Goal: Task Accomplishment & Management: Use online tool/utility

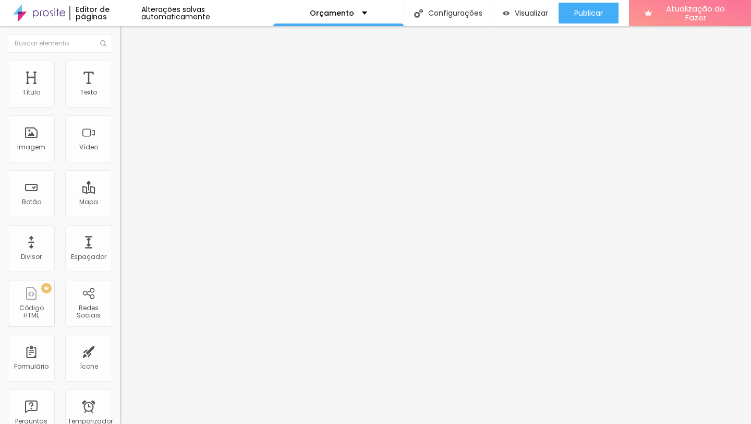
click at [120, 163] on font "Original" at bounding box center [132, 158] width 25 height 9
click at [120, 182] on span "Quadrado" at bounding box center [137, 177] width 34 height 9
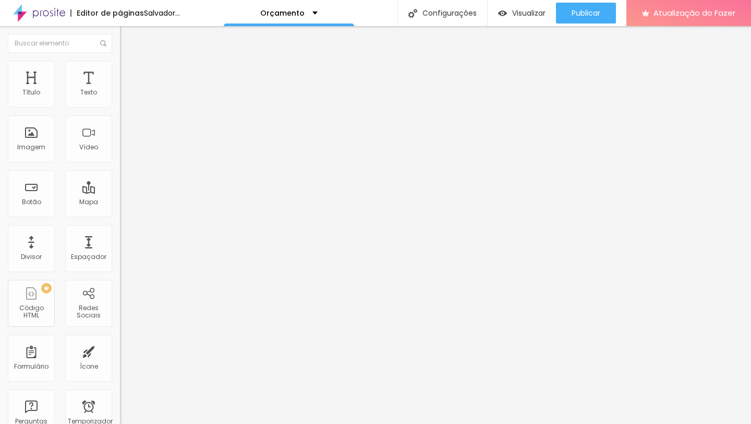
click at [120, 191] on div "Proporção Original Cinema 16:9 Padrão 4:3 Quadrado 1:1 Original" at bounding box center [180, 170] width 120 height 41
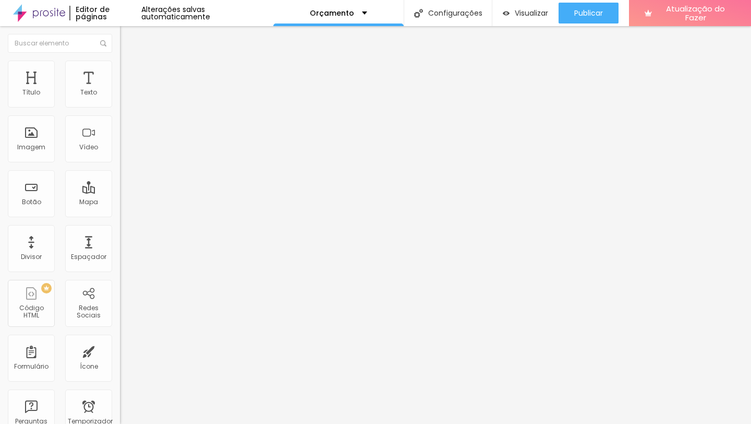
click at [120, 163] on font "Original" at bounding box center [132, 158] width 25 height 9
click at [120, 176] on span "Padrão" at bounding box center [131, 171] width 23 height 9
click at [120, 186] on span "Quadrado" at bounding box center [137, 181] width 34 height 9
click at [129, 70] on font "Estilo" at bounding box center [137, 67] width 16 height 9
click at [129, 62] on font "Conteúdo" at bounding box center [145, 57] width 32 height 9
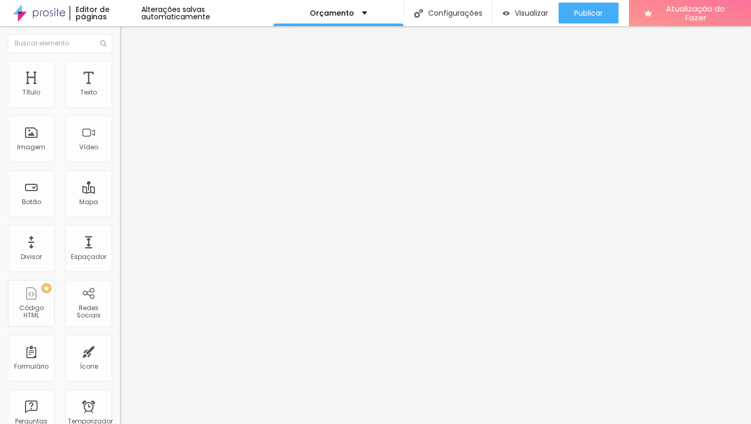
click at [120, 163] on font "Original" at bounding box center [132, 158] width 25 height 9
click at [120, 182] on span "Quadrado" at bounding box center [137, 177] width 34 height 9
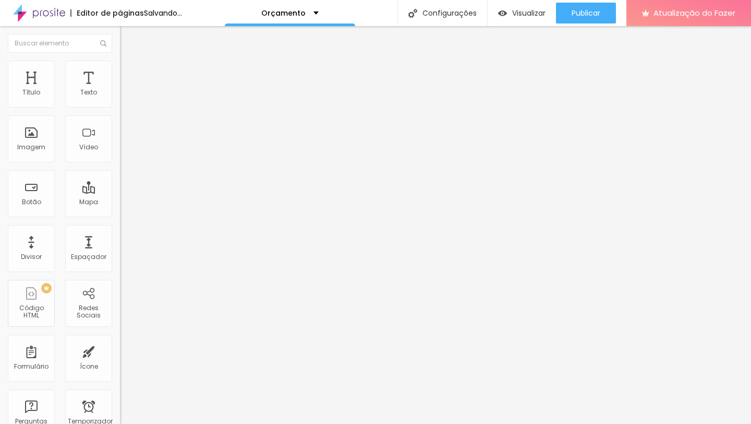
click at [120, 163] on font "Original" at bounding box center [132, 158] width 25 height 9
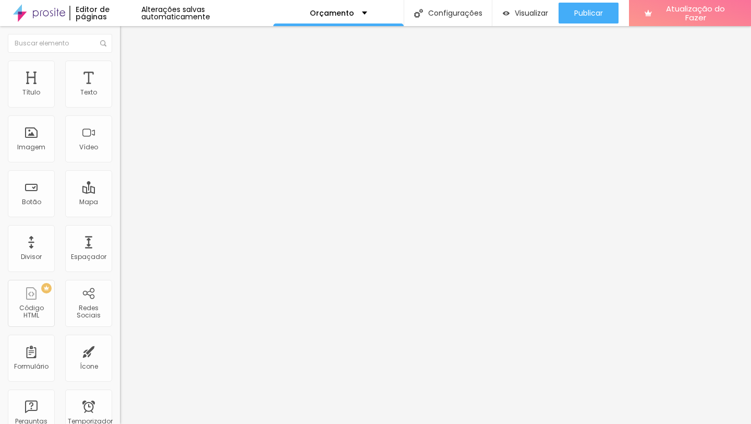
click at [120, 181] on div "Quadrado 1:1" at bounding box center [180, 178] width 120 height 6
click at [120, 191] on div "Proporção 1:1 Quadrado Cinema 16:9 Padrão 4:3 Quadrado 1:1 Original" at bounding box center [180, 170] width 120 height 41
click at [120, 163] on font "1:1 Quadrado" at bounding box center [140, 158] width 41 height 9
click at [120, 191] on div "Original" at bounding box center [180, 188] width 120 height 6
click at [120, 175] on div "Padrão 4:3" at bounding box center [180, 172] width 120 height 6
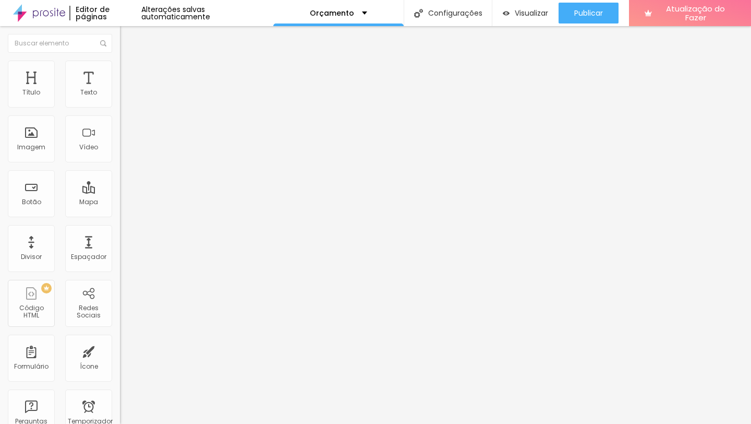
click at [120, 185] on div "Quadrado 1:1" at bounding box center [180, 181] width 120 height 6
click at [120, 192] on span "Original" at bounding box center [132, 187] width 25 height 9
click at [120, 191] on div "Proporção Original Cinema 16:9 Padrão 4:3 Quadrado 1:1 Original" at bounding box center [180, 170] width 120 height 41
click at [120, 163] on font "Original" at bounding box center [132, 158] width 25 height 9
click at [120, 182] on span "Quadrado" at bounding box center [137, 177] width 34 height 9
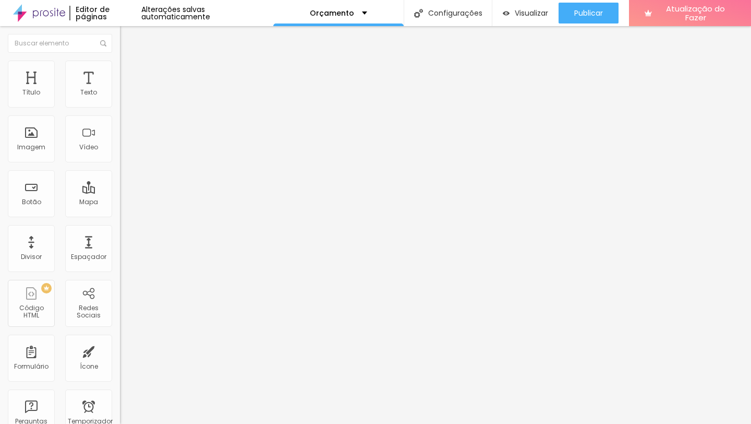
click at [126, 90] on font "Trocar imagem" at bounding box center [151, 85] width 51 height 9
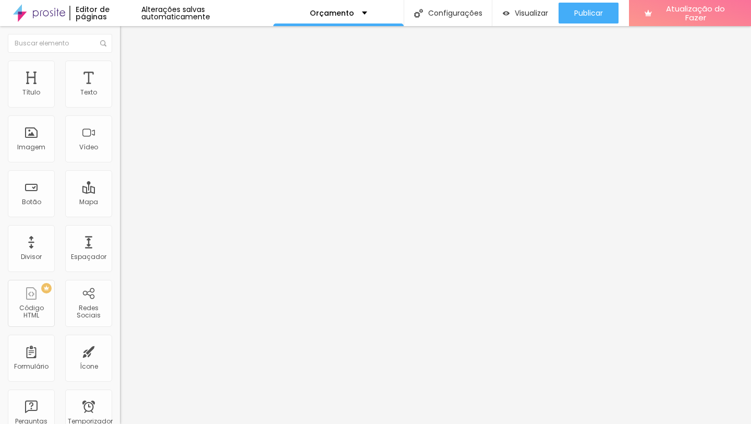
click at [120, 163] on font "1:1 Quadrado" at bounding box center [140, 158] width 41 height 9
click at [120, 192] on span "Original" at bounding box center [132, 187] width 25 height 9
click at [120, 163] on font "1:1 Quadrado" at bounding box center [140, 158] width 41 height 9
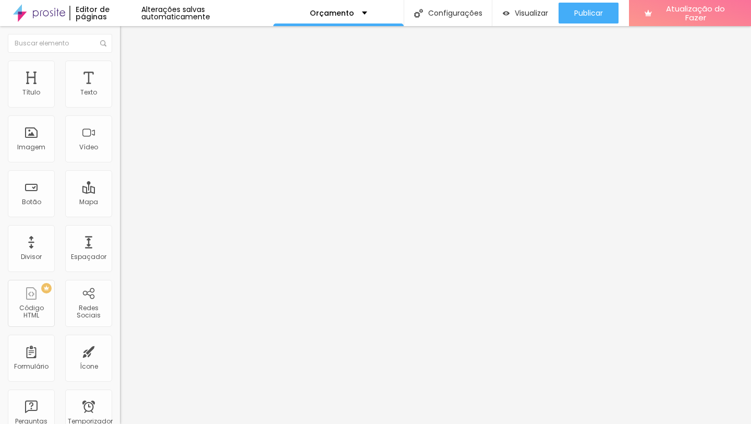
click at [120, 191] on div "Original" at bounding box center [180, 188] width 120 height 6
click at [120, 68] on li "Estilo" at bounding box center [180, 66] width 120 height 10
click at [129, 75] on font "Avançado" at bounding box center [146, 78] width 34 height 9
click at [120, 163] on font "1:1 Quadrado" at bounding box center [140, 158] width 41 height 9
click at [120, 192] on span "Original" at bounding box center [132, 187] width 25 height 9
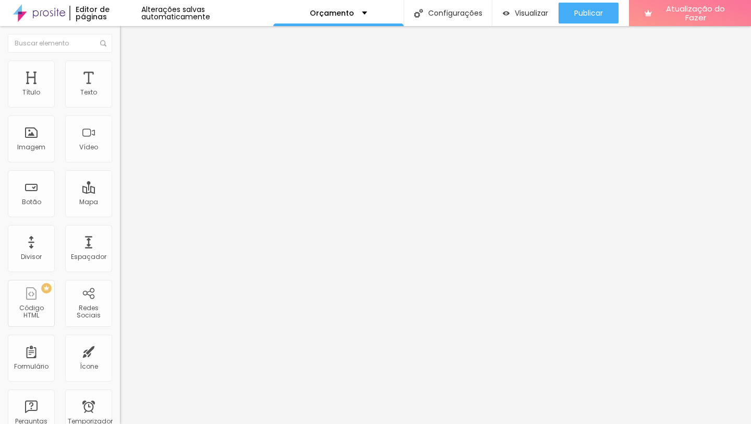
click at [120, 163] on font "1:1 Quadrado" at bounding box center [140, 158] width 41 height 9
click at [120, 192] on font "Original" at bounding box center [132, 187] width 25 height 9
click at [120, 181] on div "Quadrado 1:1" at bounding box center [180, 178] width 120 height 6
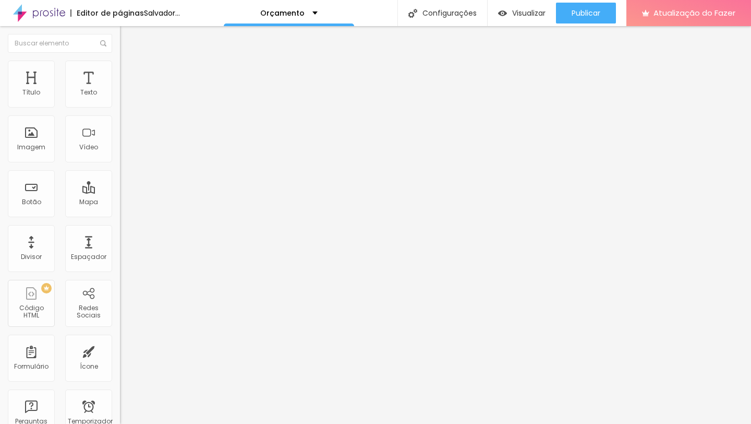
click at [177, 88] on img at bounding box center [180, 84] width 6 height 6
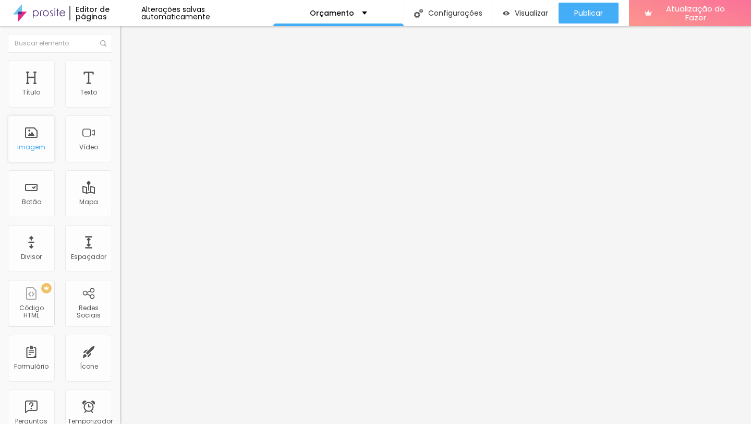
click at [21, 146] on font "Imagem" at bounding box center [31, 146] width 28 height 9
click at [126, 90] on font "Trocar imagem" at bounding box center [151, 85] width 51 height 9
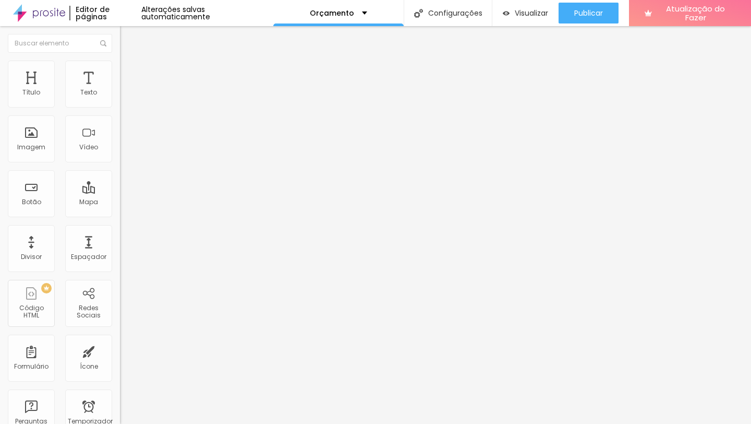
click at [126, 90] on font "Adicionar imagem" at bounding box center [156, 85] width 61 height 9
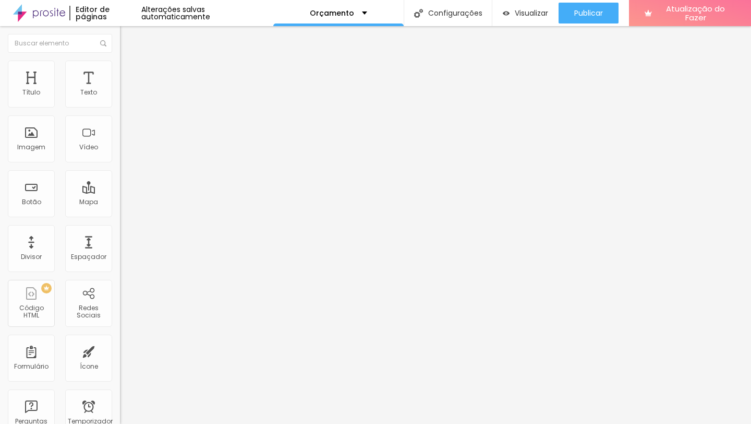
click at [126, 90] on font "Trocar imagem" at bounding box center [151, 85] width 51 height 9
click at [124, 151] on icon "button" at bounding box center [127, 148] width 6 height 6
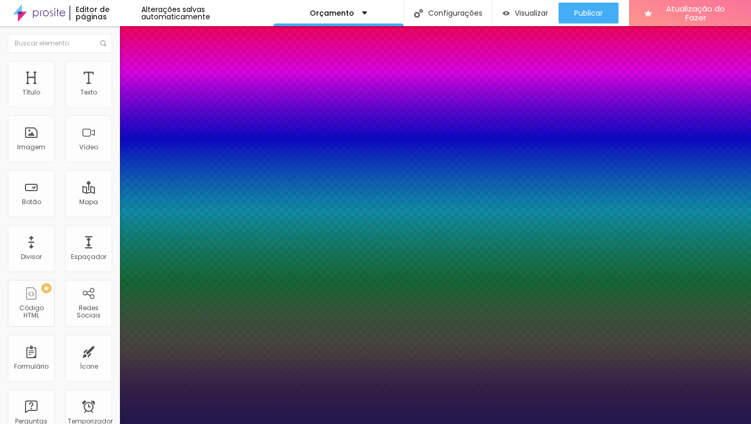
type input "1"
click at [412, 423] on div at bounding box center [375, 424] width 751 height 0
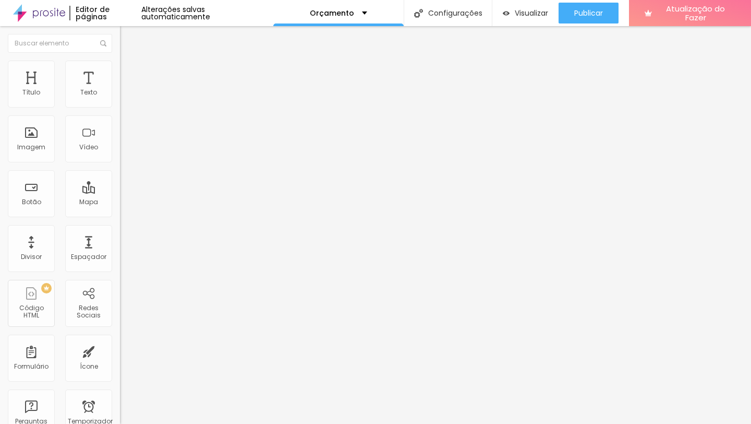
click at [128, 147] on icon "button" at bounding box center [129, 146] width 2 height 2
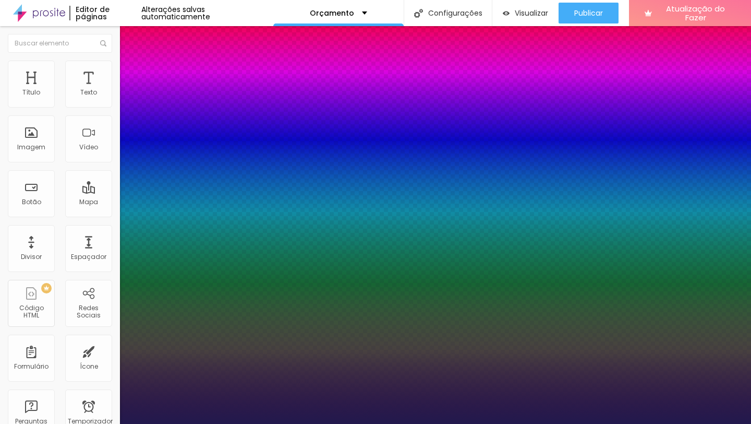
click at [46, 423] on div at bounding box center [375, 424] width 751 height 0
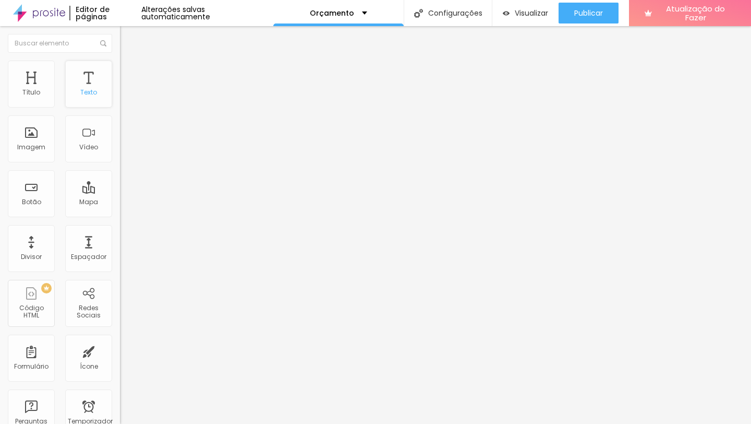
click at [98, 95] on div "Texto" at bounding box center [88, 84] width 47 height 47
click at [124, 151] on icon "button" at bounding box center [127, 148] width 6 height 6
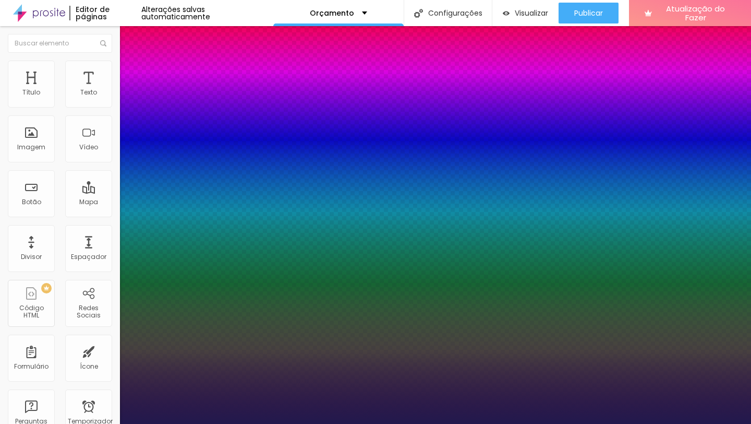
type input "1"
select select "PoiretOne"
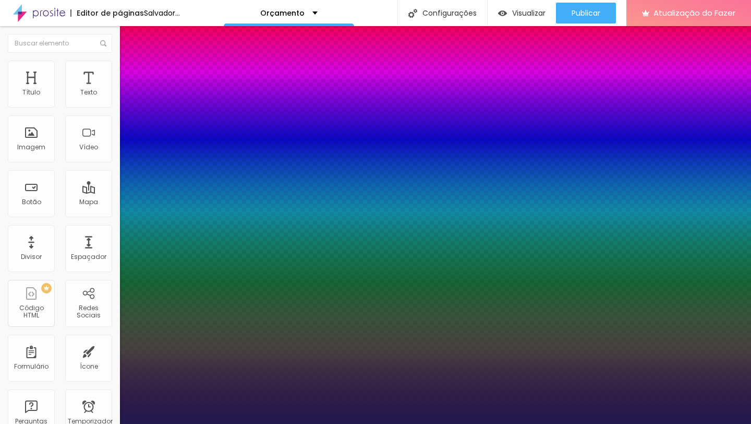
type input "1"
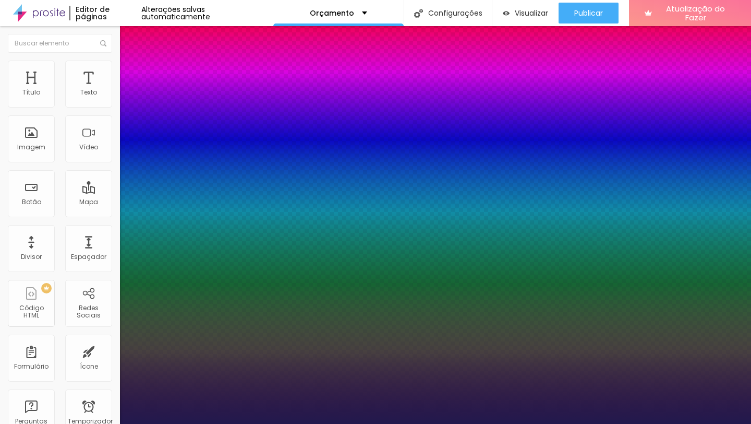
click at [275, 423] on div at bounding box center [375, 424] width 751 height 0
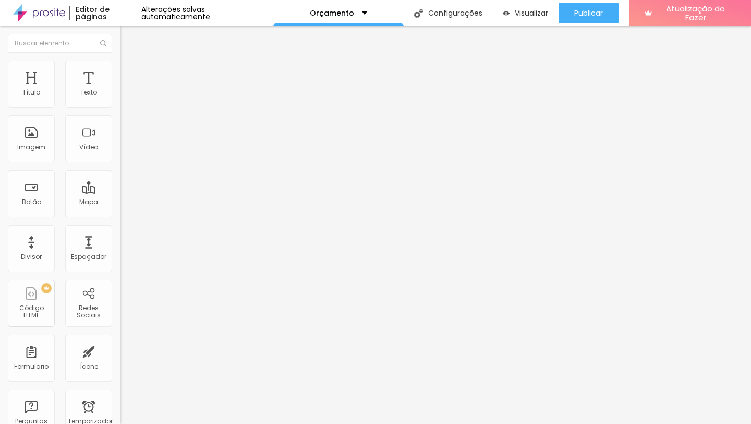
click at [120, 154] on button "button" at bounding box center [127, 148] width 15 height 11
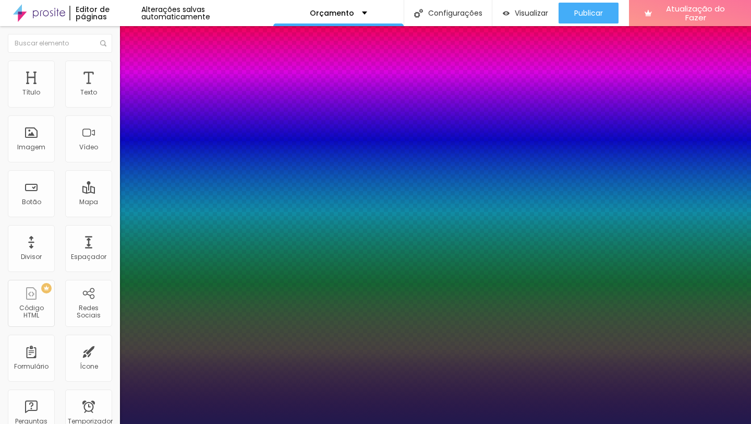
type input "1"
select select "PlayfairDisplayBlack"
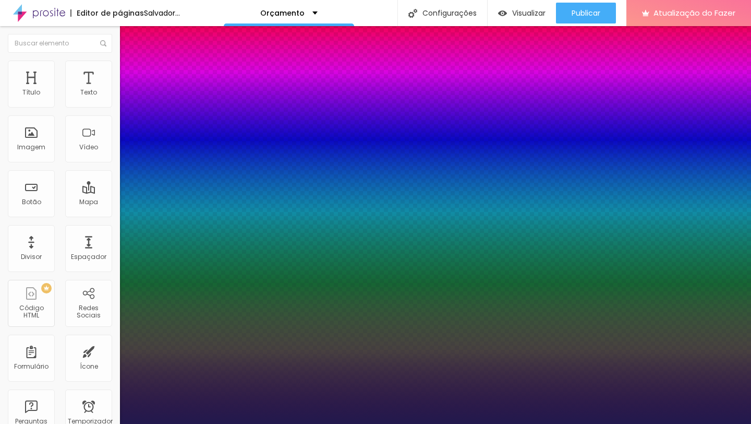
type input "1"
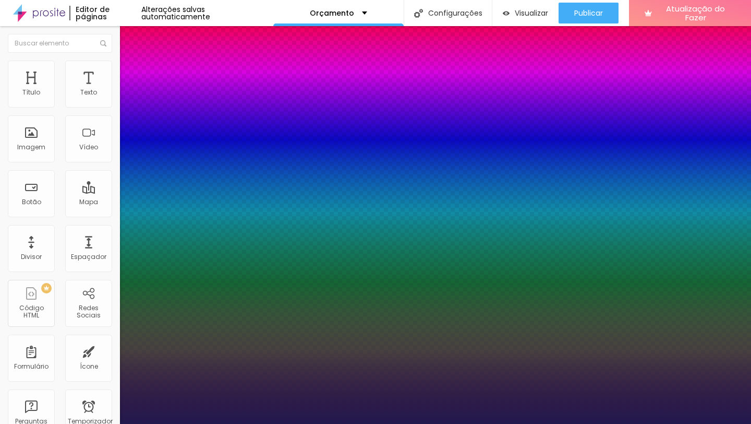
select select "Pompiere"
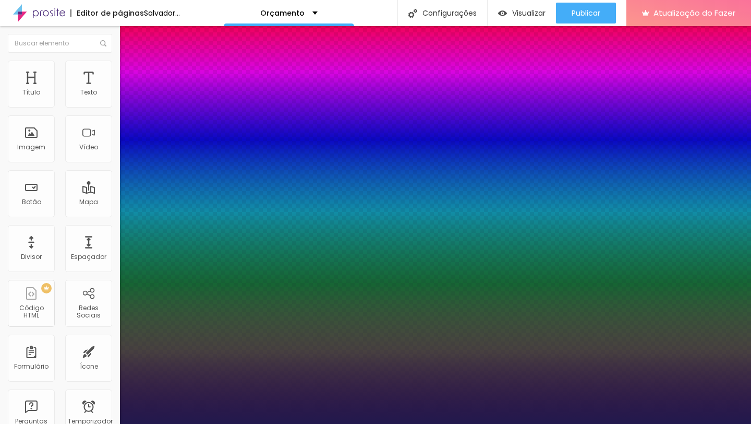
type input "1"
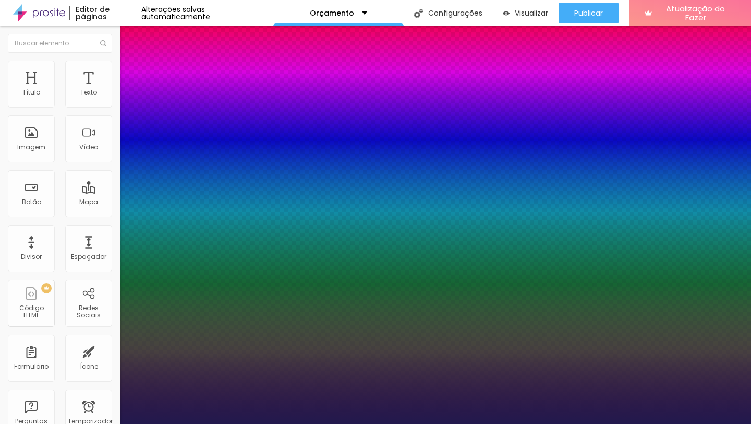
select select "Poppins"
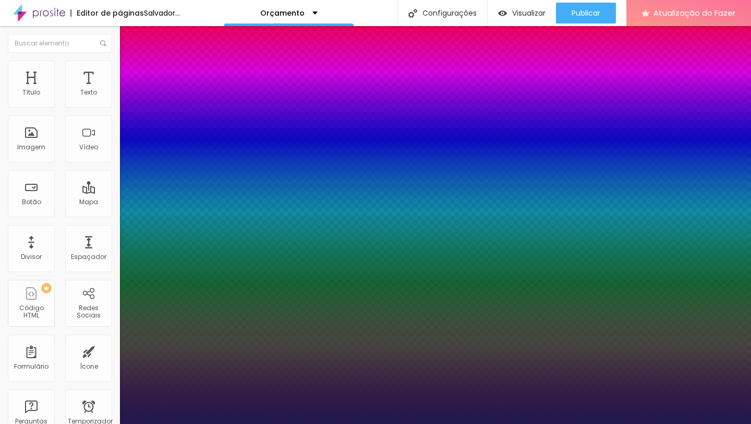
type input "1"
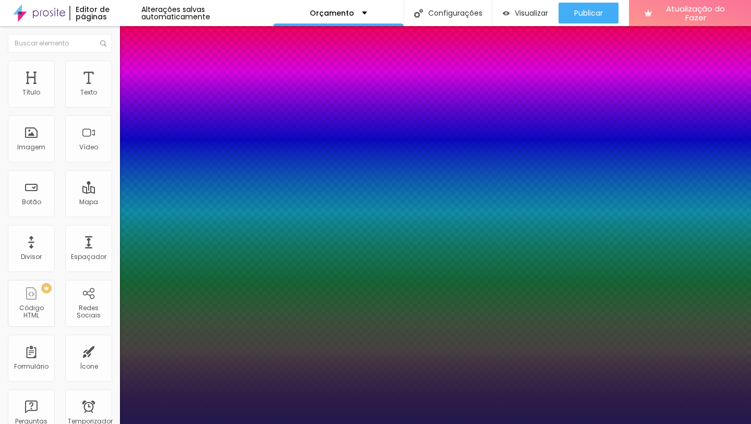
select select "PoppinsThin"
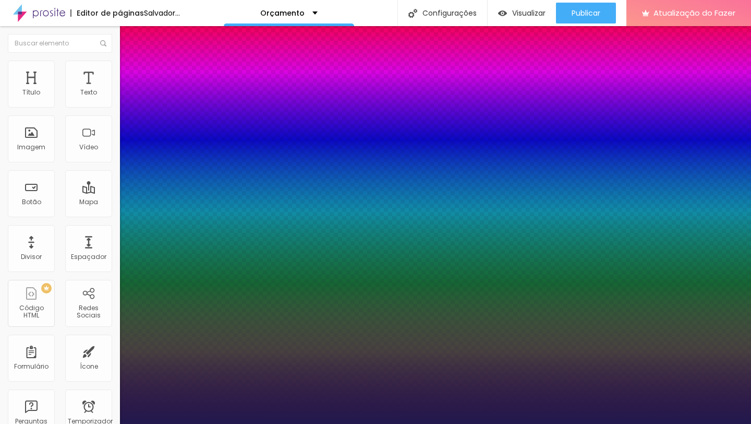
type input "1"
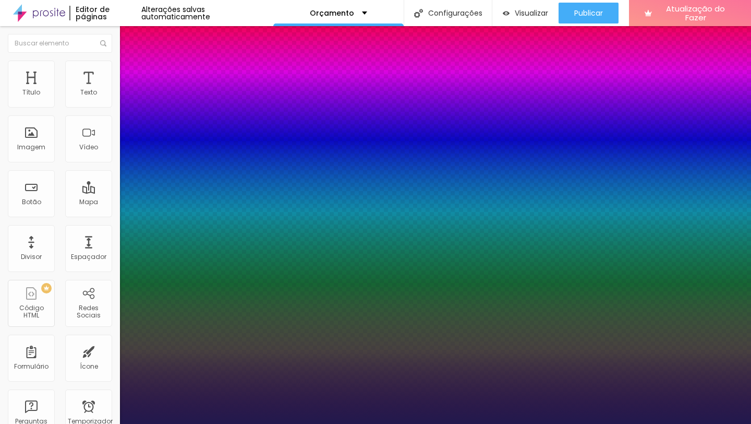
click at [370, 423] on div at bounding box center [375, 424] width 751 height 0
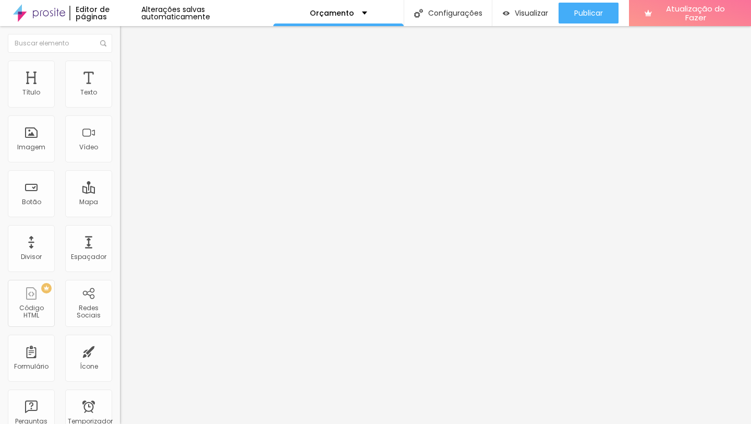
click at [124, 151] on icon "button" at bounding box center [127, 148] width 6 height 6
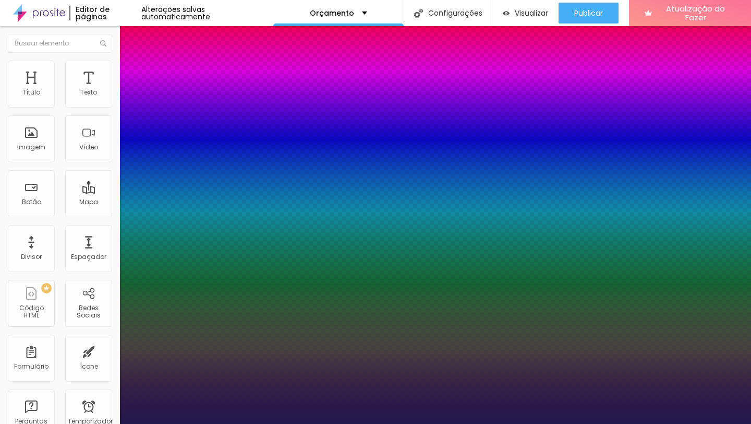
type input "1"
click at [605, 423] on div at bounding box center [375, 424] width 751 height 0
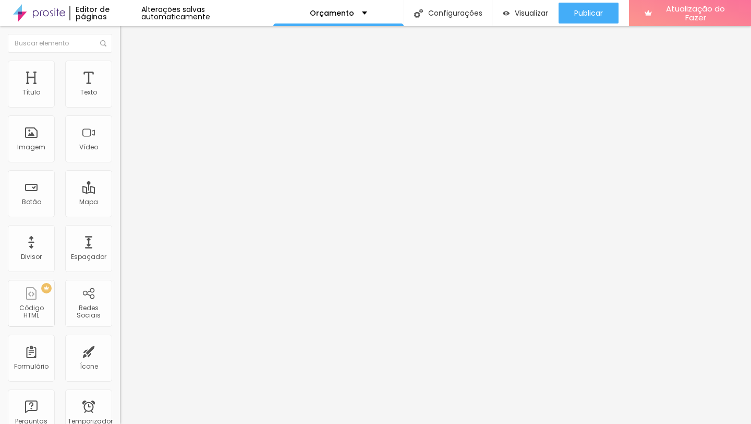
click at [124, 151] on icon "button" at bounding box center [127, 148] width 6 height 6
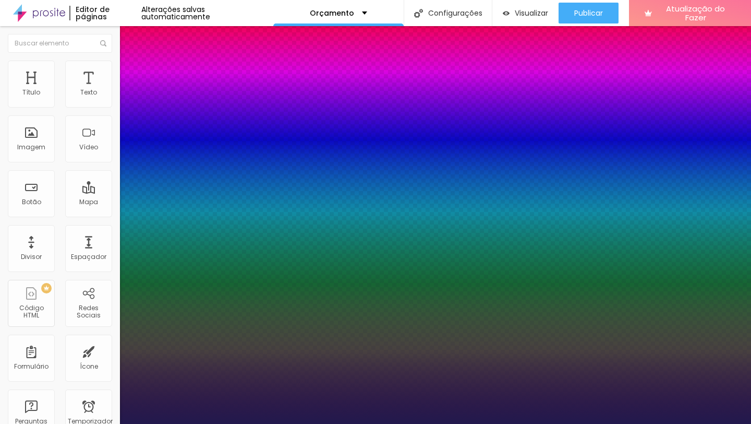
type input "1"
select select "PoppinsThin"
type input "1"
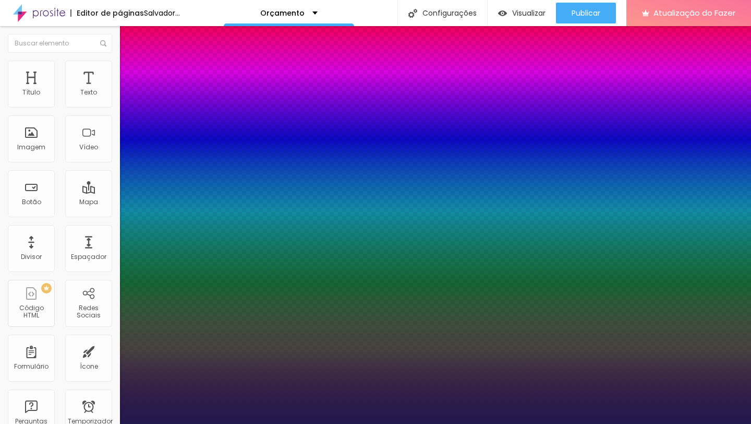
click at [577, 423] on div at bounding box center [375, 424] width 751 height 0
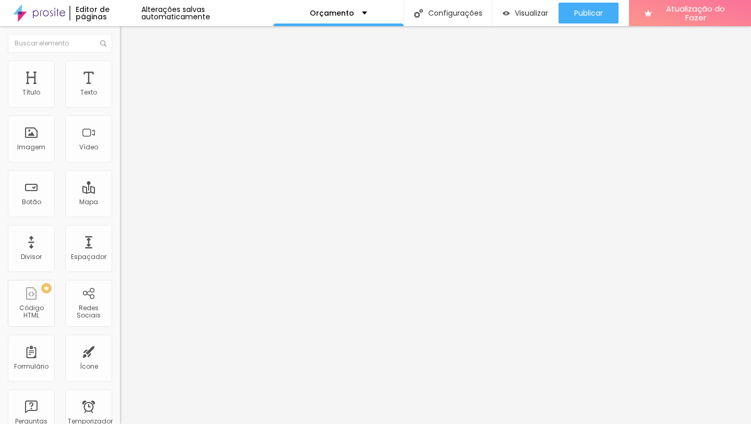
click at [120, 154] on button "button" at bounding box center [127, 148] width 15 height 11
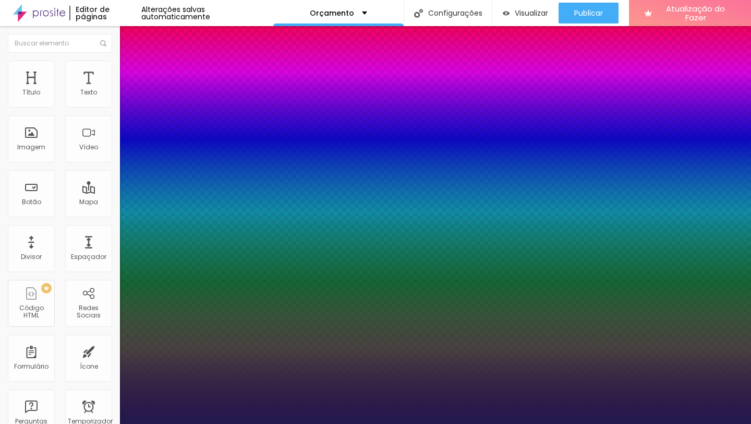
type input "1"
select select "PoppinsThin"
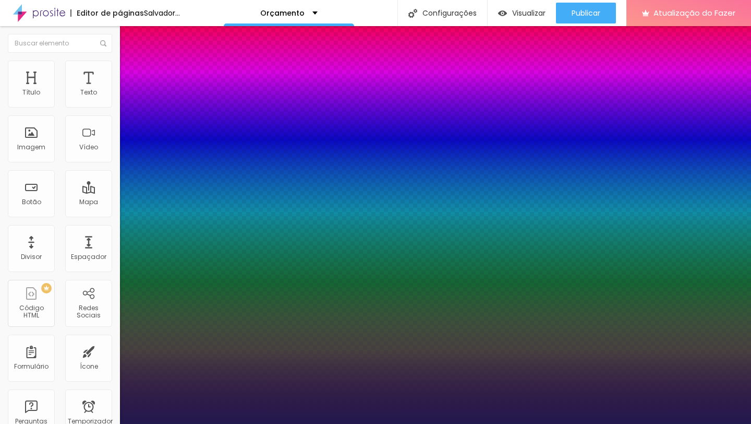
type input "1"
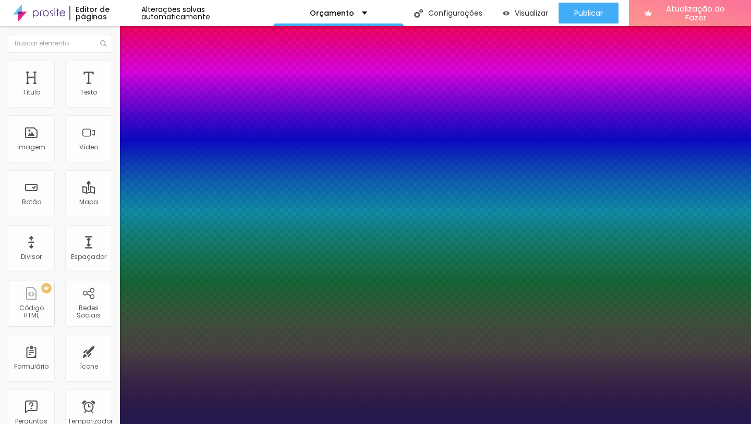
click at [291, 423] on div at bounding box center [375, 424] width 751 height 0
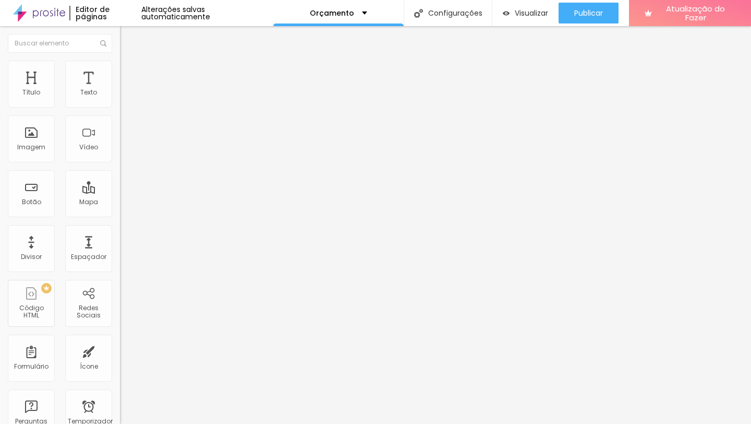
click at [120, 154] on button "button" at bounding box center [127, 148] width 15 height 11
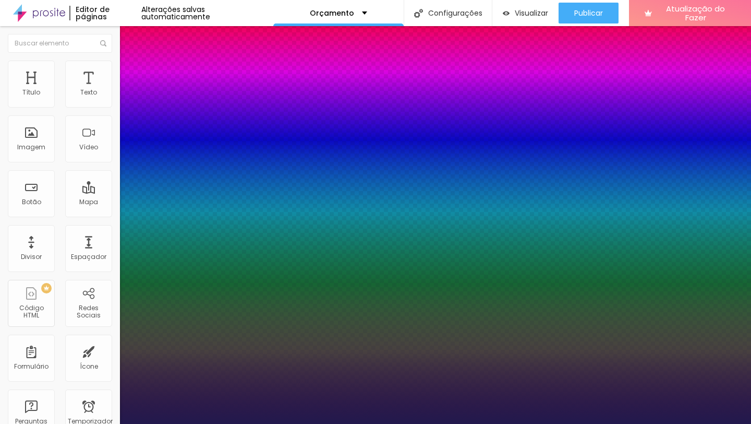
type input "1"
select select "PoppinsThin"
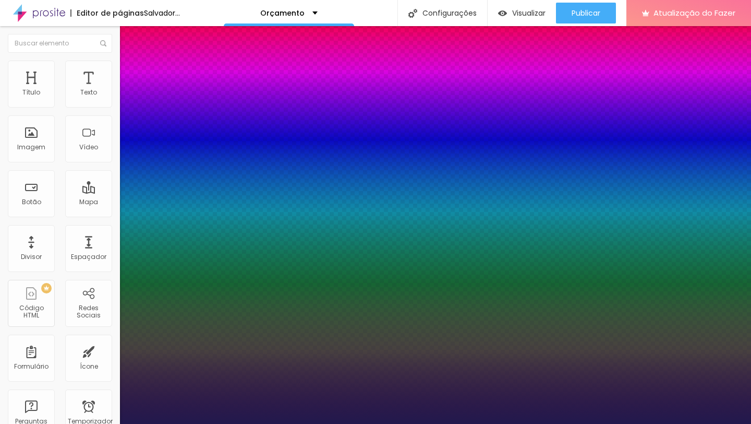
type input "1"
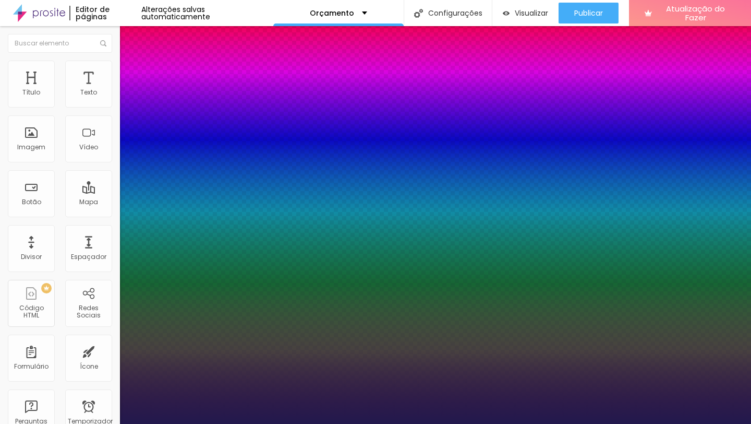
click at [338, 423] on div at bounding box center [375, 424] width 751 height 0
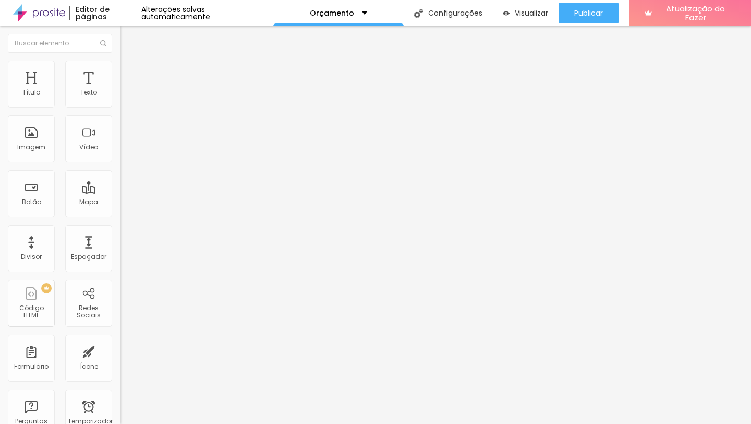
click at [125, 150] on icon "button" at bounding box center [127, 148] width 4 height 4
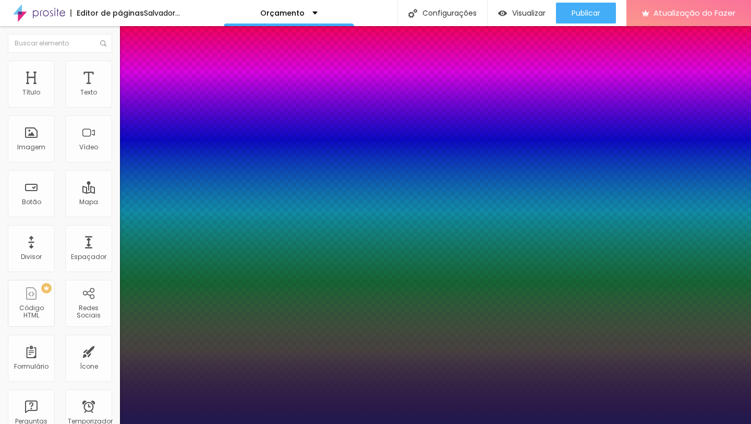
type input "1"
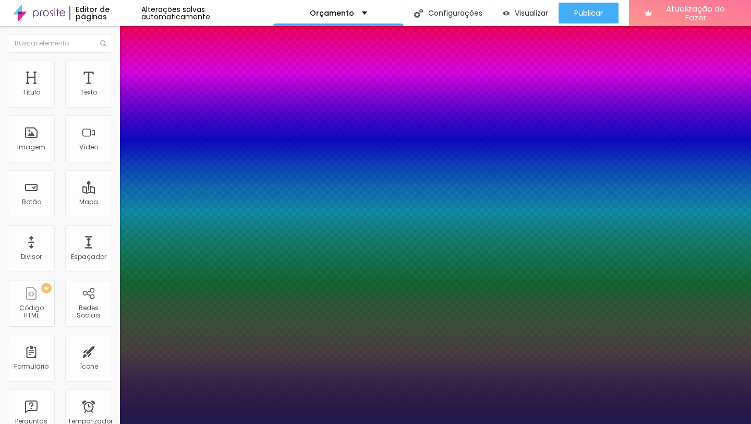
select select "PoppinsThin"
type input "1"
click at [547, 423] on div at bounding box center [375, 424] width 751 height 0
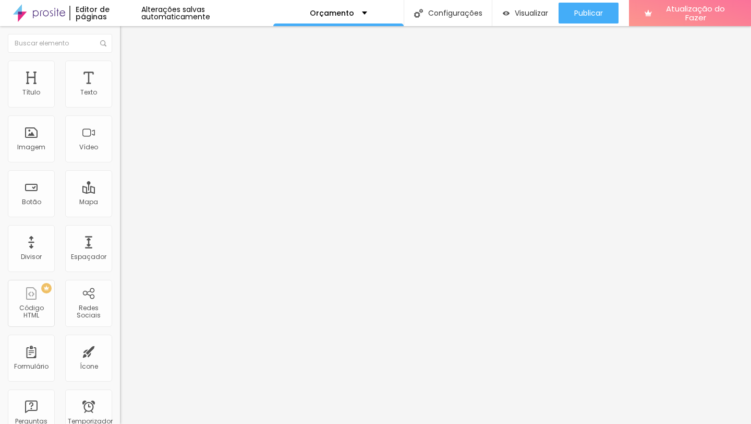
click at [129, 72] on font "Estilo" at bounding box center [137, 67] width 16 height 9
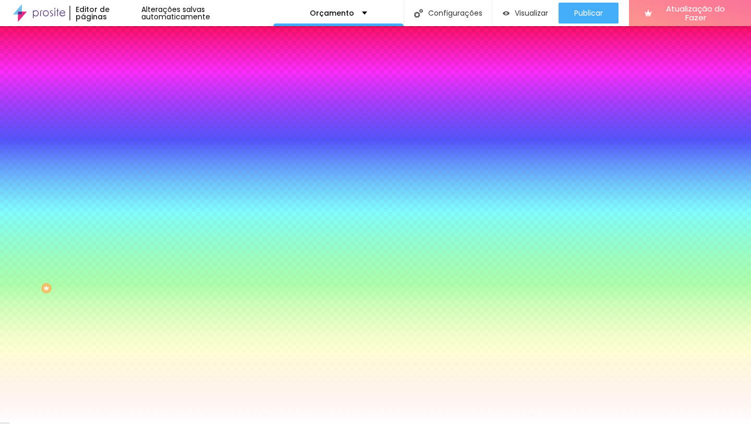
click at [124, 131] on icon "button" at bounding box center [127, 132] width 6 height 6
select select "Poppins"
click at [266, 423] on div at bounding box center [375, 424] width 751 height 0
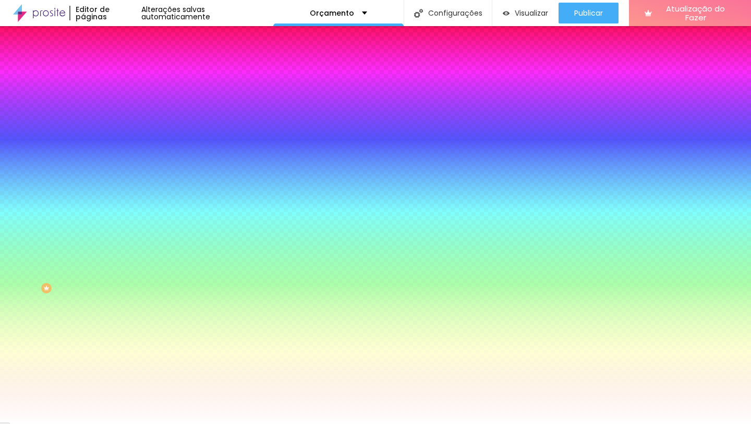
click at [120, 129] on button "button" at bounding box center [127, 133] width 15 height 11
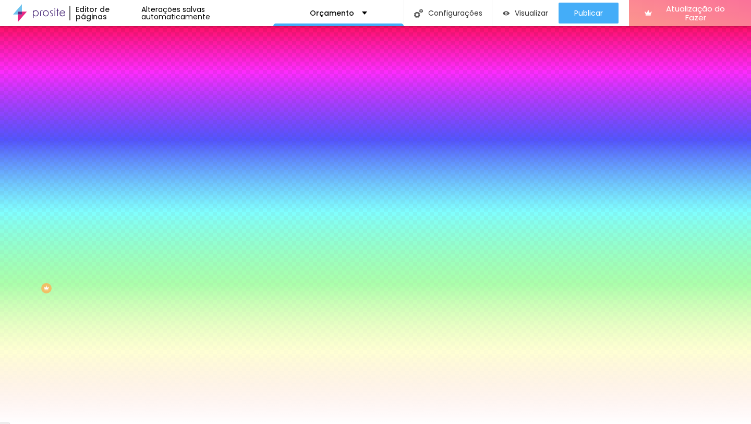
select select "PoppinsThin"
click at [28, 423] on div at bounding box center [375, 424] width 751 height 0
click at [129, 62] on font "Conteúdo" at bounding box center [145, 57] width 32 height 9
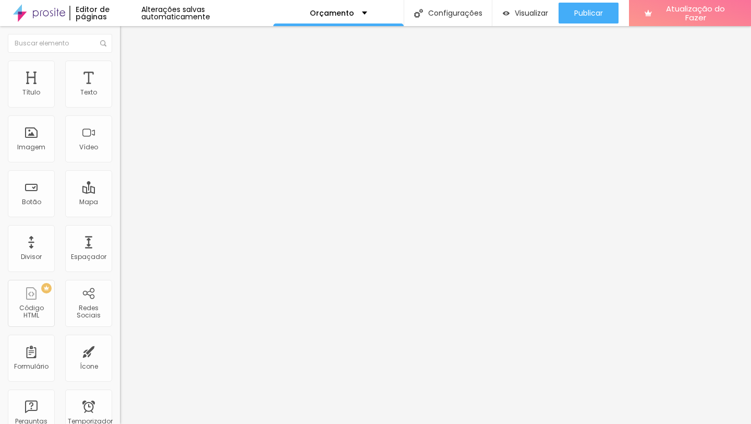
click at [120, 98] on input "SAIBA MAIS" at bounding box center [182, 93] width 125 height 10
type input "="
type input "+ DETALHES"
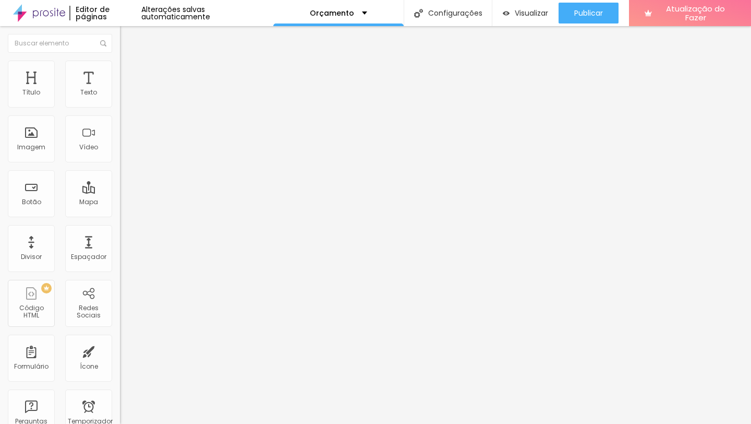
click at [120, 64] on img at bounding box center [124, 65] width 9 height 9
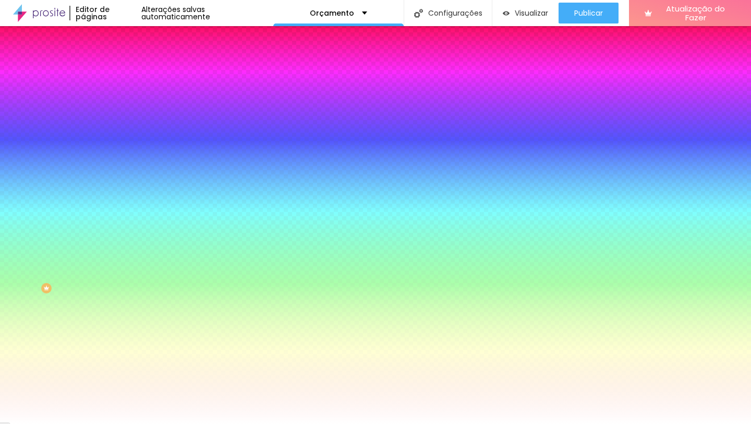
click at [125, 130] on icon "button" at bounding box center [127, 132] width 4 height 4
select select "Raleway"
click at [599, 423] on div at bounding box center [375, 424] width 751 height 0
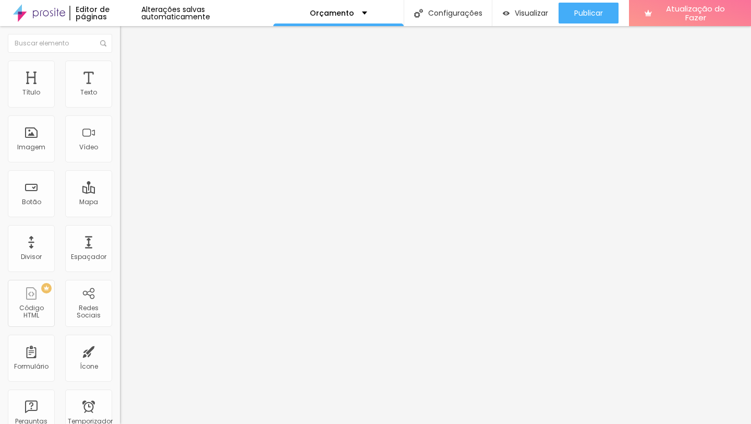
click at [129, 71] on font "Avançado" at bounding box center [146, 67] width 34 height 9
click at [120, 59] on img at bounding box center [124, 54] width 9 height 9
click at [120, 105] on input "text" at bounding box center [182, 100] width 125 height 10
type input "E"
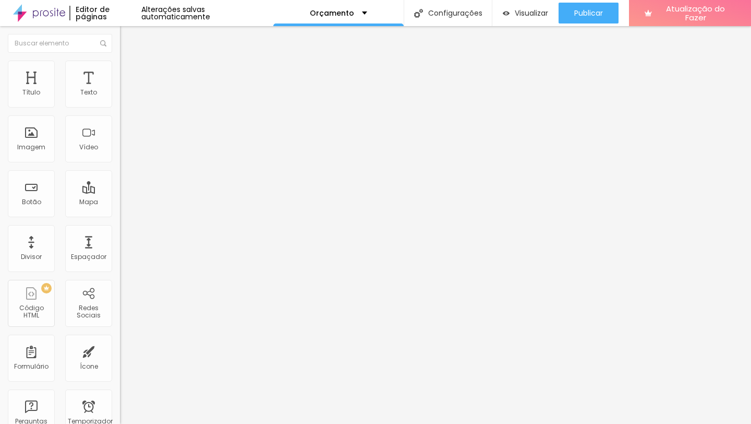
type input "Ensaio de Gestante"
click at [126, 90] on font "Trocar imagem" at bounding box center [151, 85] width 51 height 9
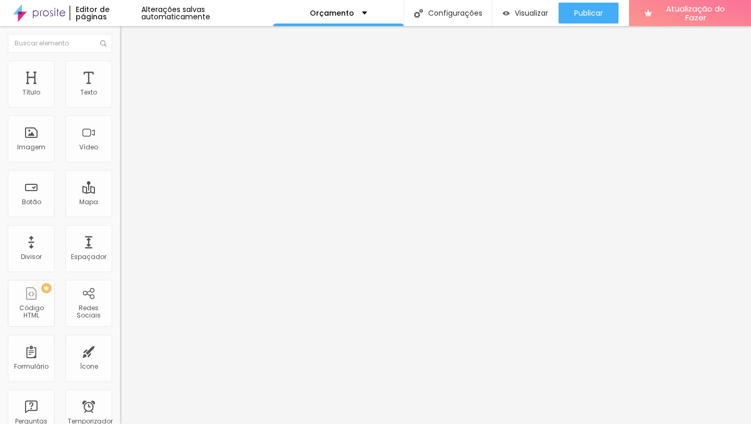
click at [129, 90] on font "Título 1" at bounding box center [146, 82] width 35 height 15
click at [120, 99] on font "Título 2" at bounding box center [137, 92] width 34 height 13
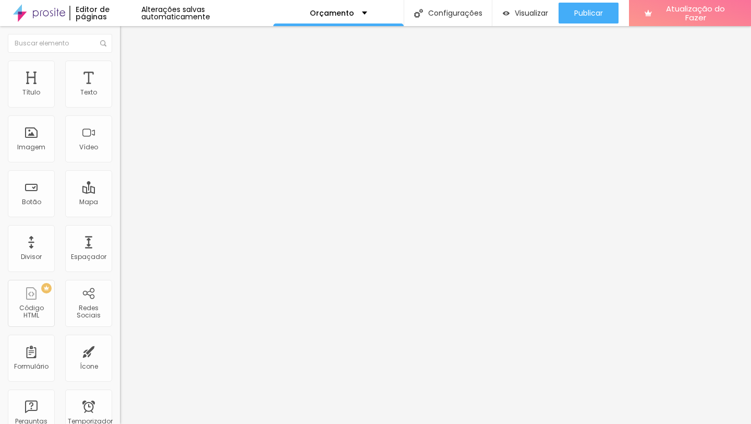
click at [120, 90] on font "Título 1" at bounding box center [137, 82] width 35 height 15
click at [129, 90] on font "Título 1" at bounding box center [146, 82] width 35 height 15
click at [129, 90] on span "Titulo 1" at bounding box center [146, 82] width 34 height 15
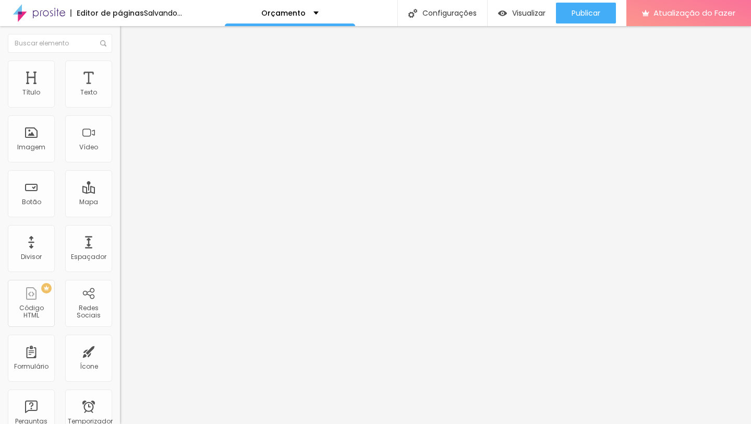
click at [129, 90] on span "Titulo 1" at bounding box center [146, 82] width 34 height 15
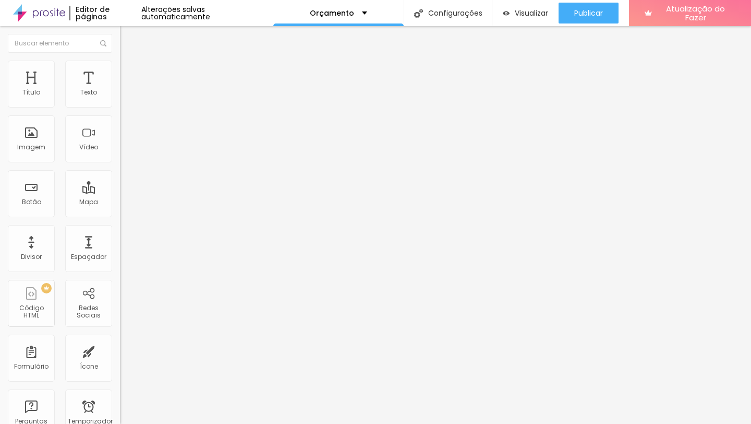
click at [120, 88] on div "Título 1 H1" at bounding box center [180, 82] width 120 height 10
click at [120, 97] on li "Título 2 H2" at bounding box center [180, 92] width 120 height 9
click at [120, 107] on font "Título 3" at bounding box center [135, 101] width 30 height 12
click at [120, 88] on div "Titulo 1 H1" at bounding box center [180, 82] width 120 height 10
click at [83, 91] on font "Texto" at bounding box center [88, 92] width 17 height 9
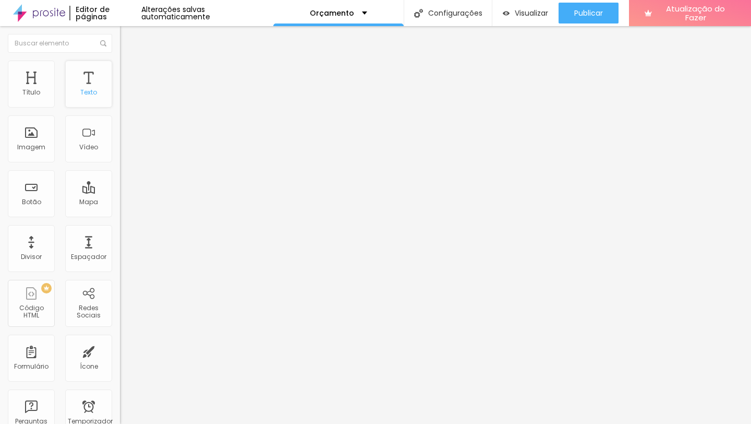
click at [84, 83] on div "Texto" at bounding box center [88, 84] width 47 height 47
click at [27, 82] on div "Título" at bounding box center [31, 84] width 47 height 47
click at [36, 88] on font "Título" at bounding box center [31, 92] width 18 height 9
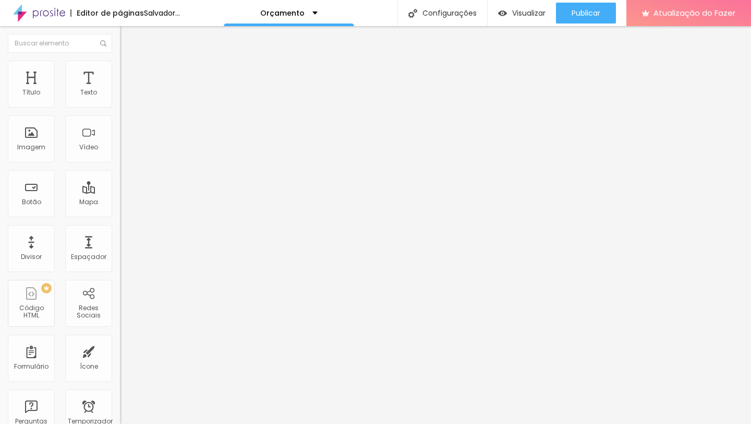
click at [120, 99] on font "Título 2" at bounding box center [137, 92] width 34 height 13
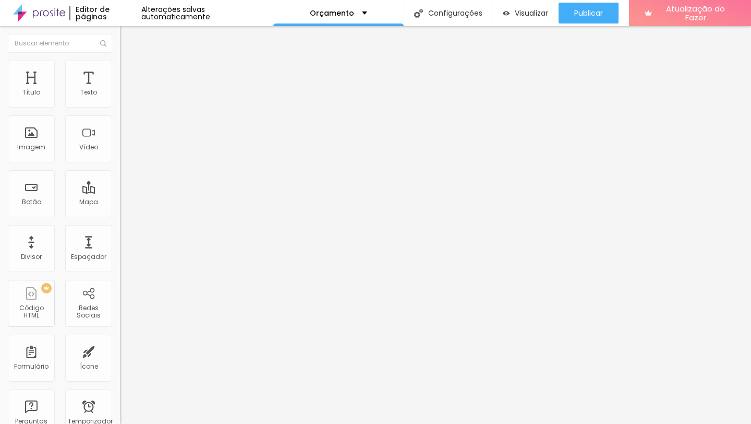
click at [120, 108] on font "Título 3" at bounding box center [135, 102] width 30 height 12
click at [120, 116] on font "Título 4" at bounding box center [134, 111] width 28 height 10
click at [120, 90] on font "Título 1" at bounding box center [137, 82] width 35 height 15
click at [129, 71] on font "Estilo" at bounding box center [137, 67] width 16 height 9
click at [129, 74] on font "Avançado" at bounding box center [146, 78] width 34 height 9
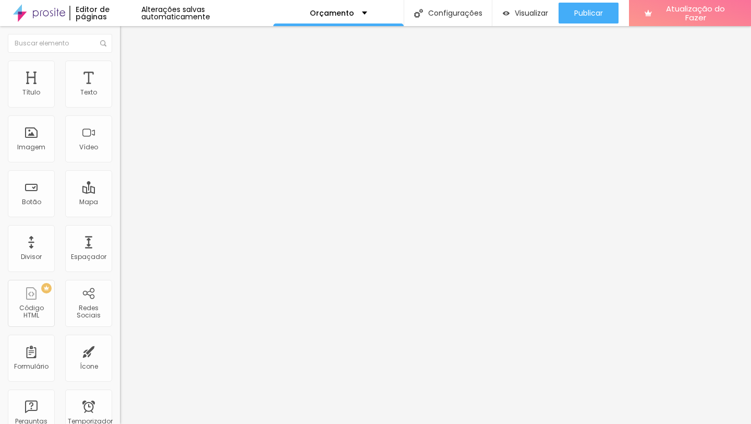
click at [120, 70] on li "Estilo" at bounding box center [180, 66] width 120 height 10
click at [120, 70] on ul "Conteúdo Estilo Avançado" at bounding box center [180, 65] width 120 height 31
click at [120, 68] on li "Estilo" at bounding box center [180, 66] width 120 height 10
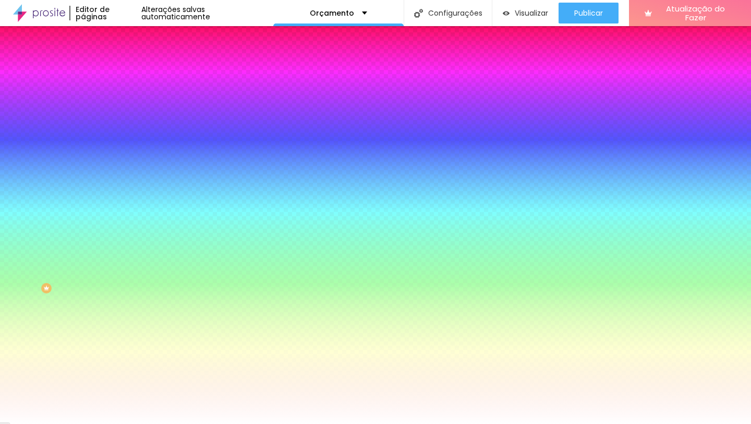
click at [129, 76] on font "Avançado" at bounding box center [146, 78] width 34 height 9
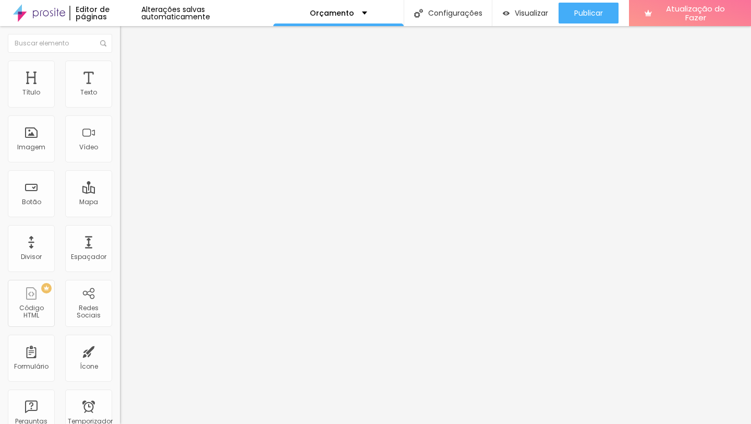
type input "25"
type input "30"
type input "35"
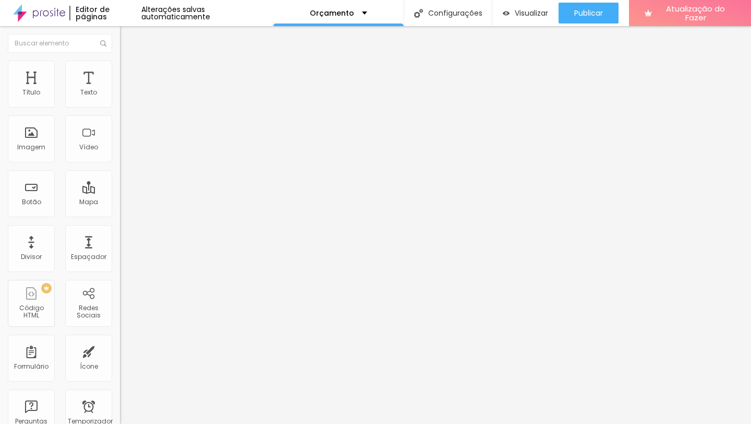
type input "35"
type input "40"
type input "45"
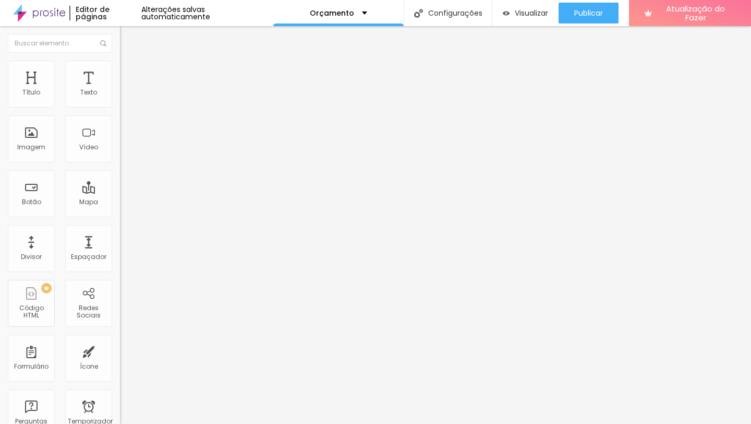
type input "50"
type input "45"
type input "40"
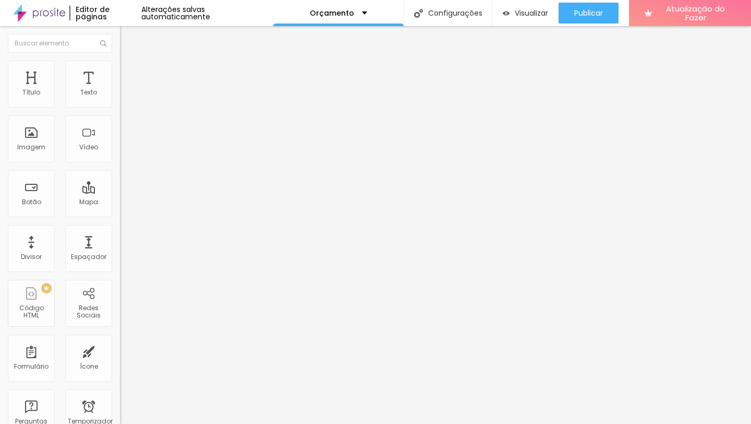
type input "40"
type input "30"
type input "15"
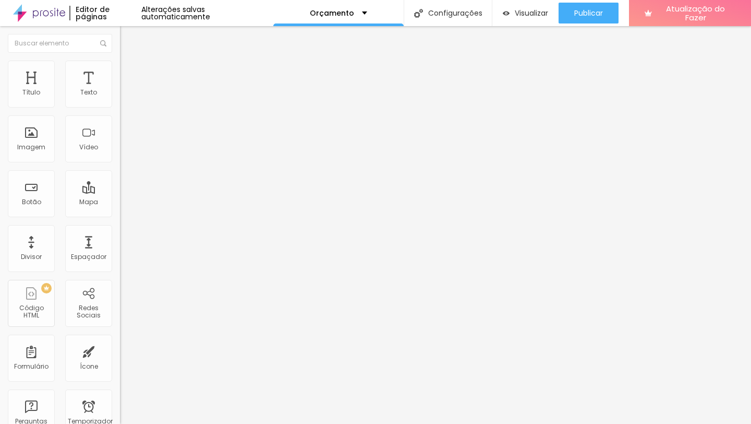
type input "10"
type input "5"
type input "0"
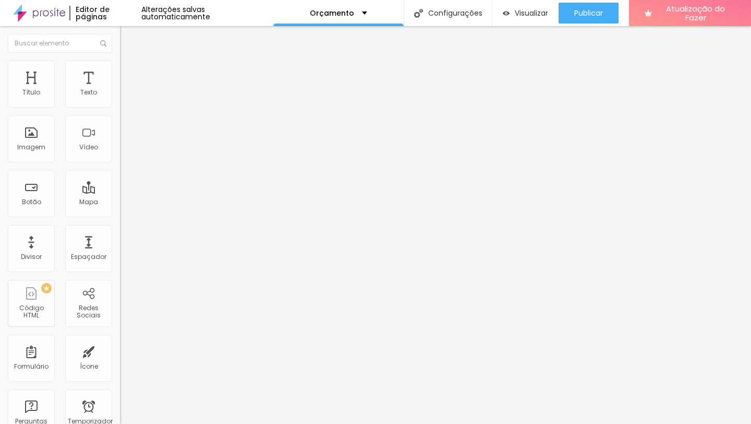
type input "0"
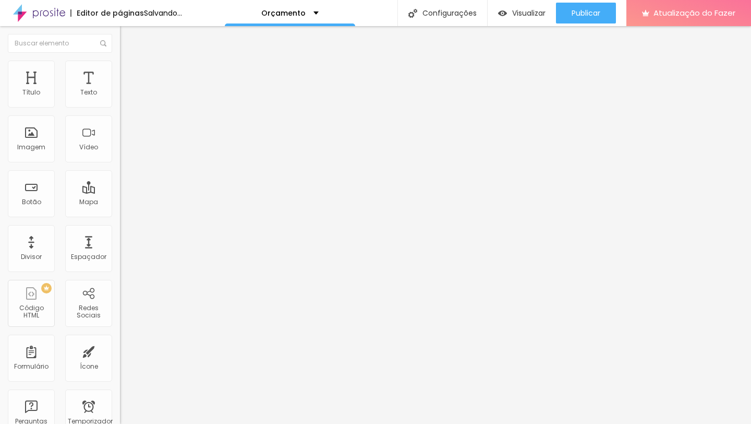
type input "0"
drag, startPoint x: 44, startPoint y: 102, endPoint x: 0, endPoint y: 106, distance: 44.5
click at [120, 106] on div "0 px Espaçamento Interno ID HTML Classes Html Visível nos dispositivos Celular …" at bounding box center [180, 227] width 120 height 292
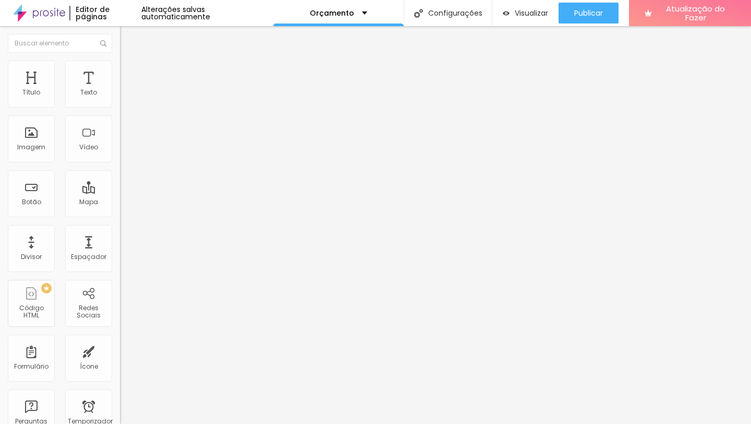
click at [120, 71] on img at bounding box center [124, 75] width 9 height 9
type input "15"
type input "10"
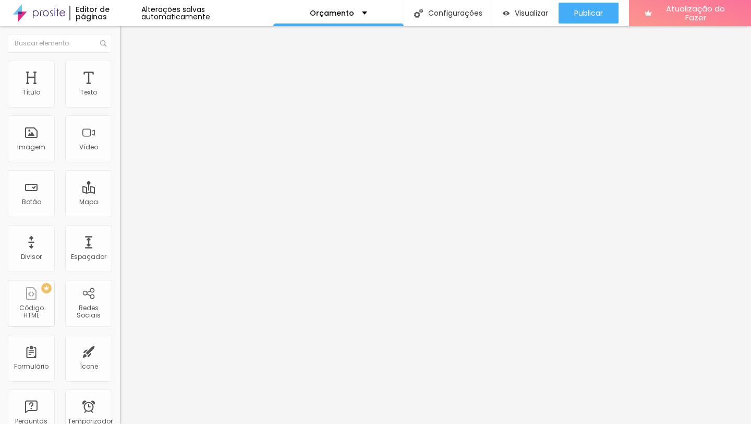
type input "0"
drag, startPoint x: 42, startPoint y: 103, endPoint x: 2, endPoint y: 102, distance: 39.7
click at [120, 102] on div "0 px Espaçamento Interno ID HTML Classes Html Visível nos dispositivos Celular …" at bounding box center [180, 227] width 120 height 292
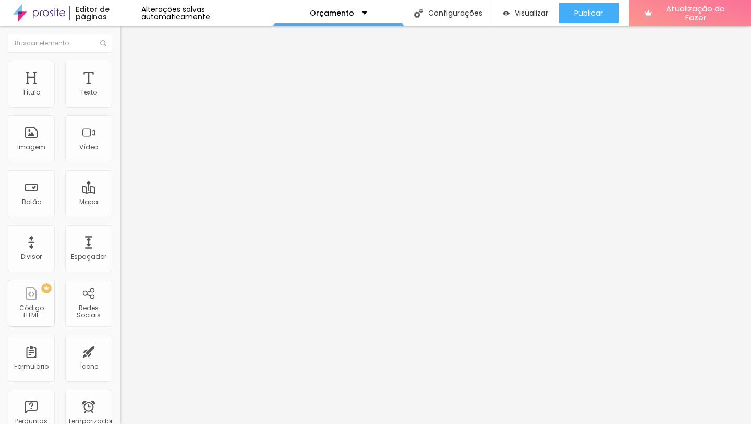
click at [120, 71] on li "Avançado" at bounding box center [180, 76] width 120 height 10
type input "15"
type input "5"
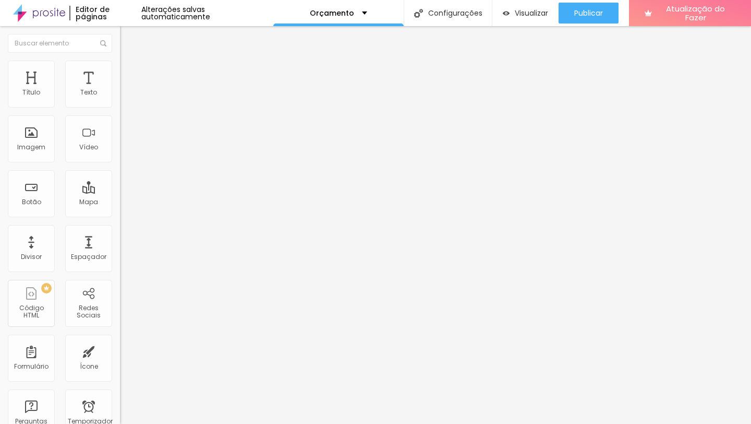
type input "0"
drag, startPoint x: 42, startPoint y: 100, endPoint x: 0, endPoint y: 98, distance: 42.3
type input "0"
click at [120, 202] on input "range" at bounding box center [153, 206] width 67 height 8
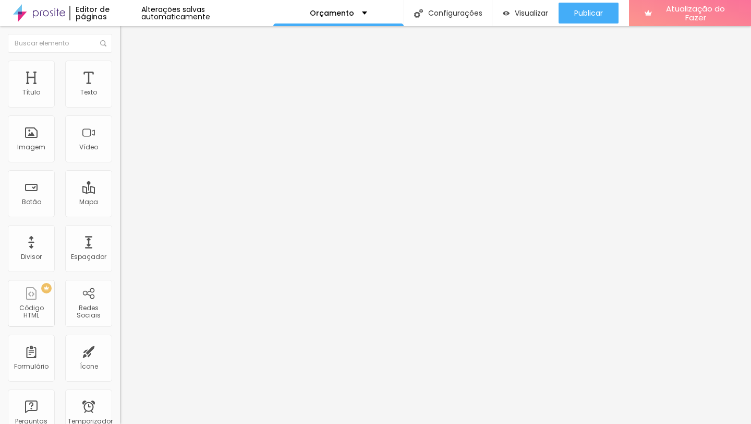
click at [120, 78] on li "Avançado" at bounding box center [180, 76] width 120 height 10
type input "15"
type input "10"
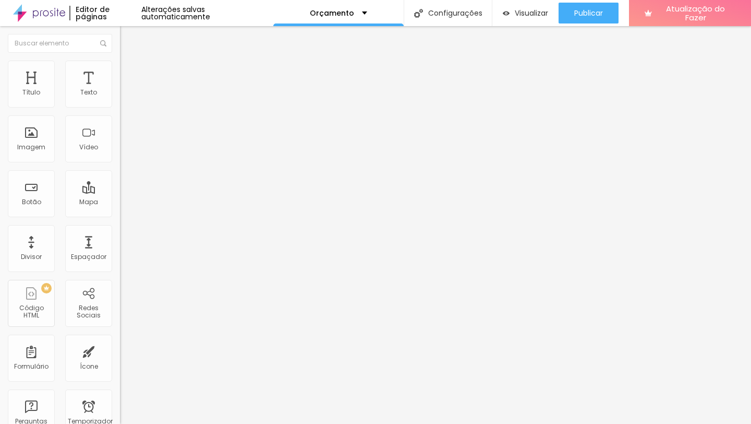
type input "0"
drag, startPoint x: 43, startPoint y: 100, endPoint x: 0, endPoint y: 100, distance: 42.8
type input "0"
click at [120, 202] on input "range" at bounding box center [153, 206] width 67 height 8
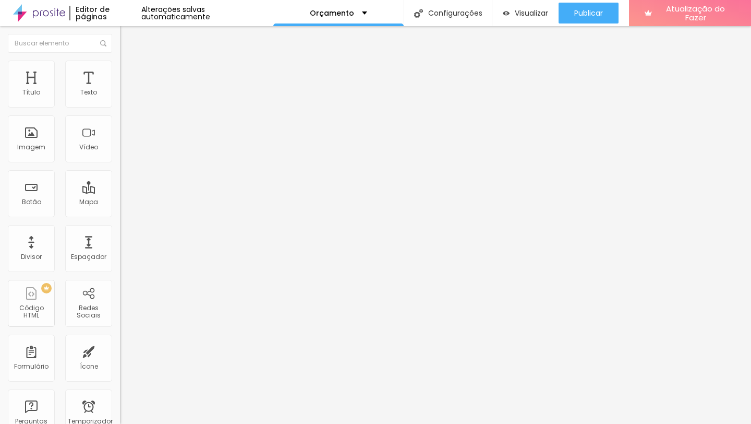
click at [129, 74] on font "Avançado" at bounding box center [146, 78] width 34 height 9
type input "15"
type input "5"
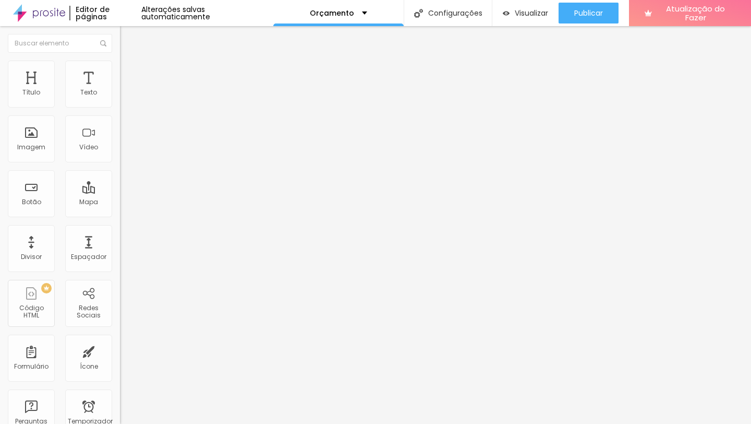
type input "0"
drag, startPoint x: 45, startPoint y: 102, endPoint x: 10, endPoint y: 101, distance: 35.0
type input "0"
click at [120, 202] on input "range" at bounding box center [153, 206] width 67 height 8
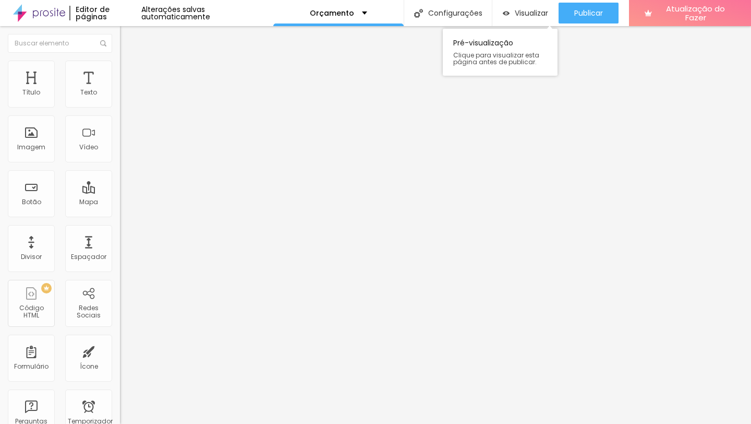
click at [517, 1] on div "Visualizar Pré-visualização Clique para visualizar esta página antes de publica…" at bounding box center [526, 13] width 66 height 26
click at [514, 7] on div "Visualizar" at bounding box center [525, 13] width 45 height 21
click at [120, 154] on button "button" at bounding box center [127, 148] width 15 height 11
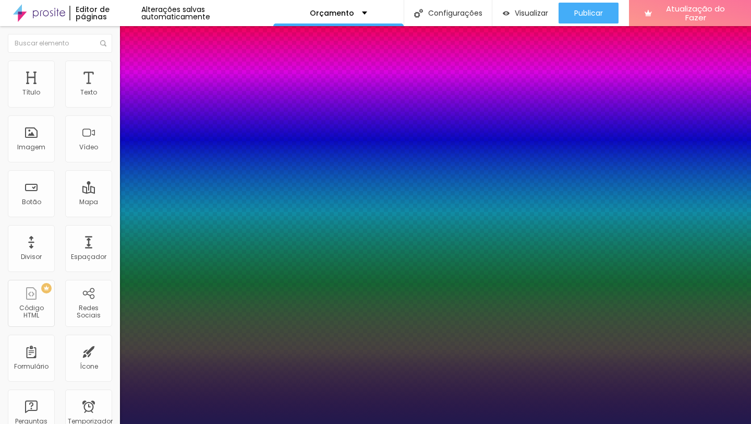
type input "1"
type input "18"
type input "1"
type input "28"
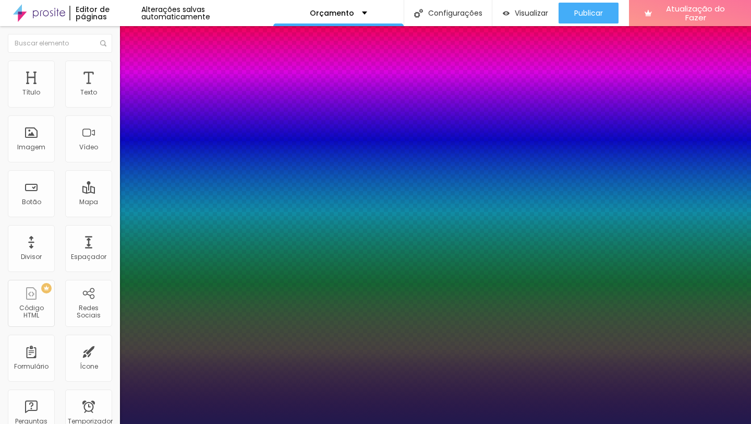
type input "28"
type input "1"
type input "29"
type input "1"
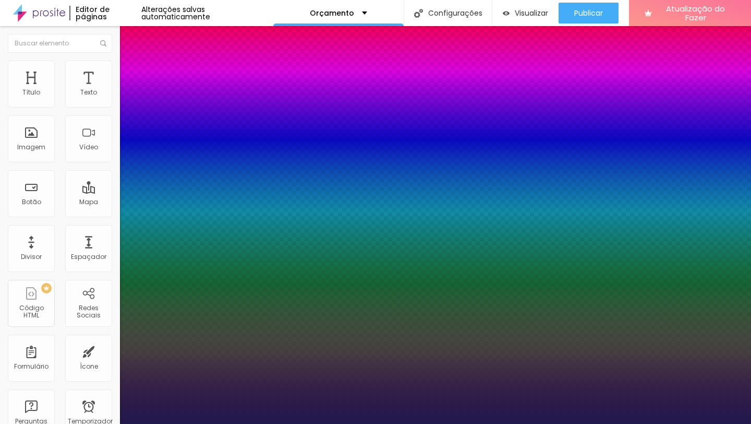
type input "28"
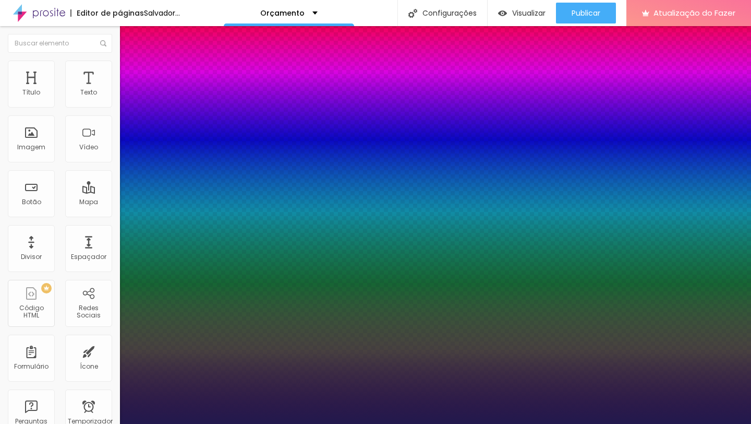
type input "1"
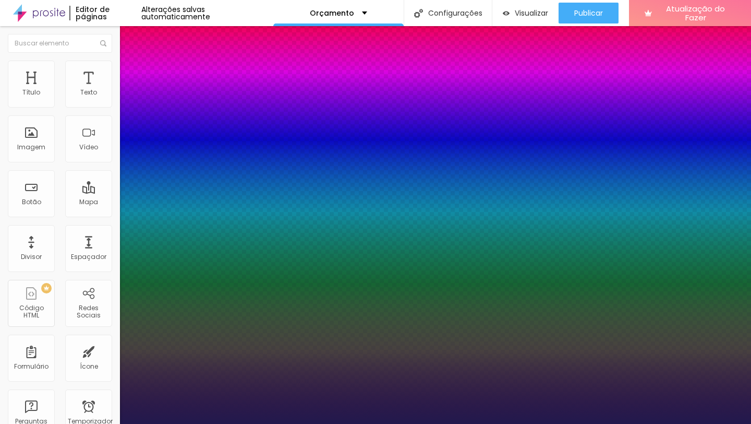
type input "29"
type input "1"
type input "28"
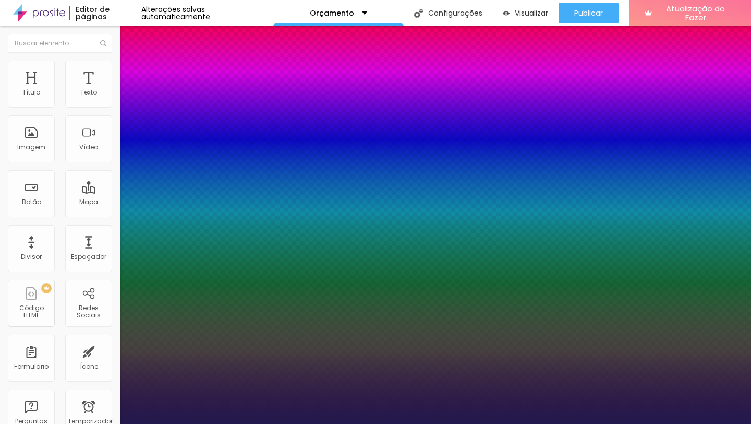
type input "1"
type input "27"
type input "1"
drag, startPoint x: 142, startPoint y: 294, endPoint x: 150, endPoint y: 293, distance: 7.9
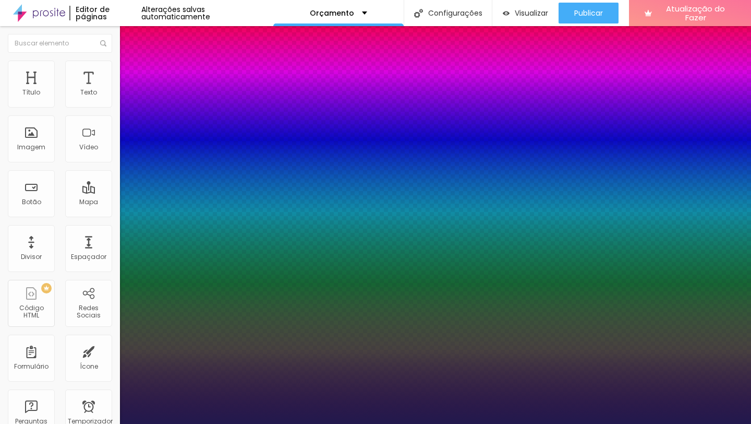
type input "27"
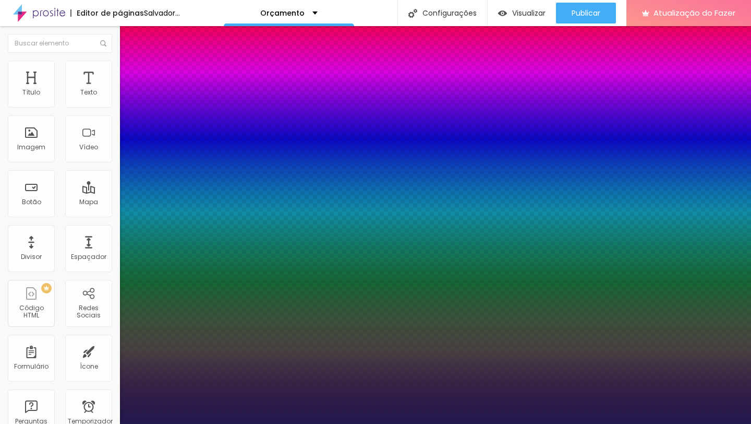
type input "1"
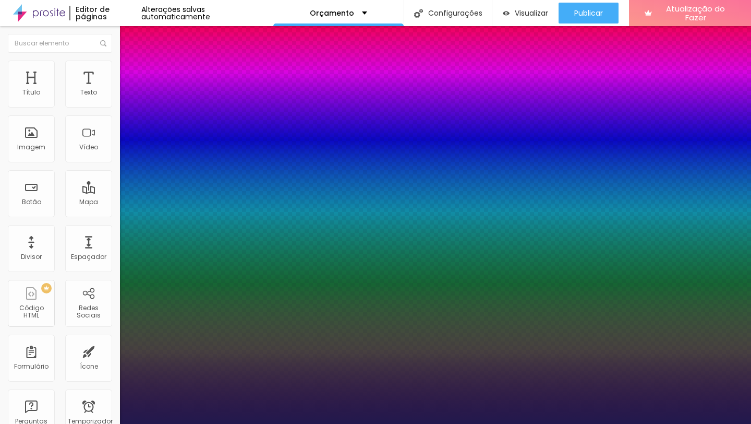
click at [386, 423] on div at bounding box center [375, 424] width 751 height 0
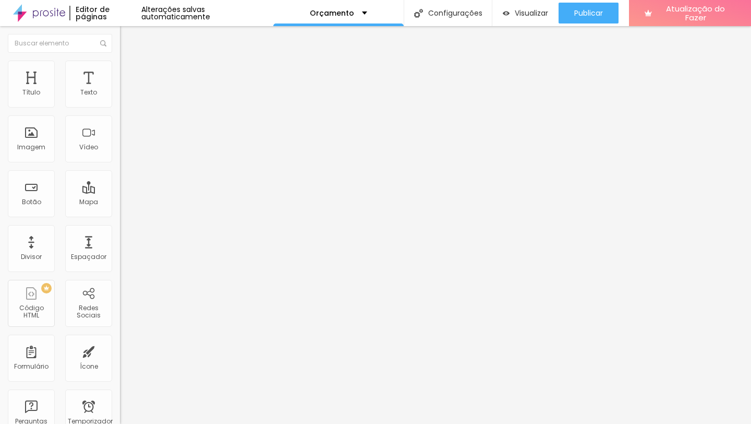
click at [120, 154] on button "button" at bounding box center [127, 148] width 15 height 11
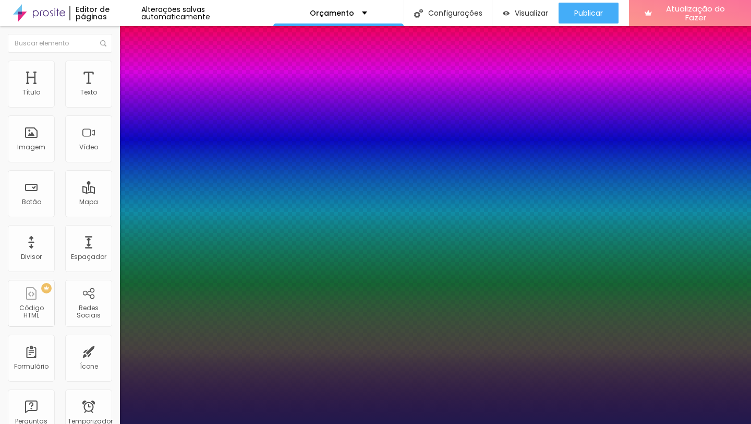
type input "1"
type input "26"
type input "1"
type input "25"
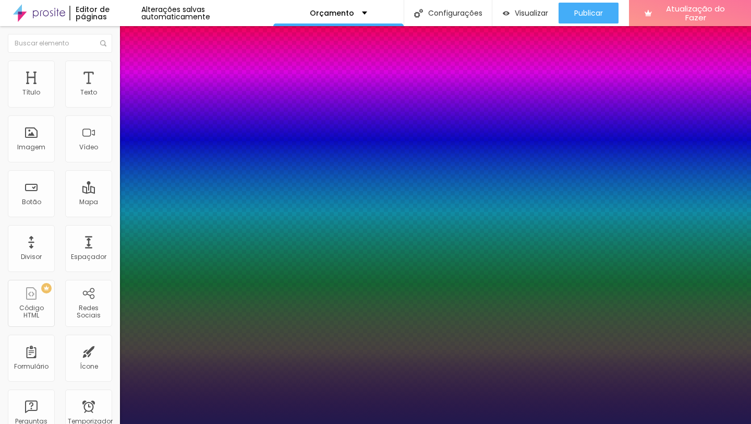
type input "25"
type input "1"
type input "24"
type input "1"
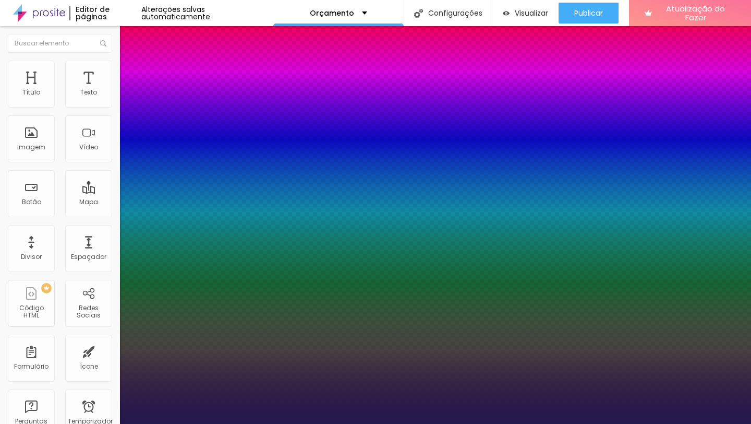
type input "23"
type input "1"
type input "23"
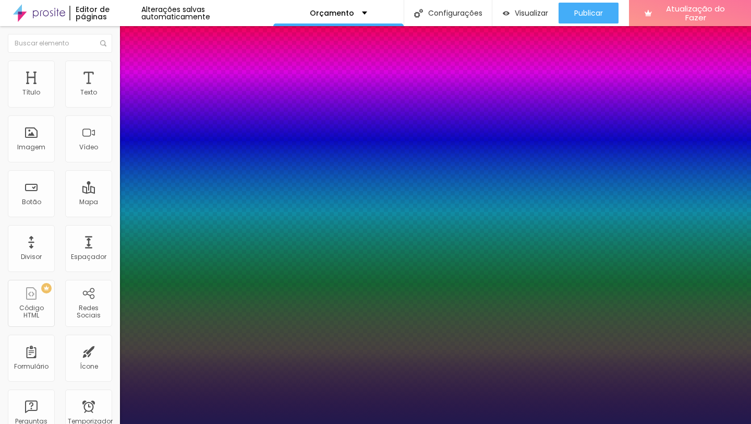
type input "1"
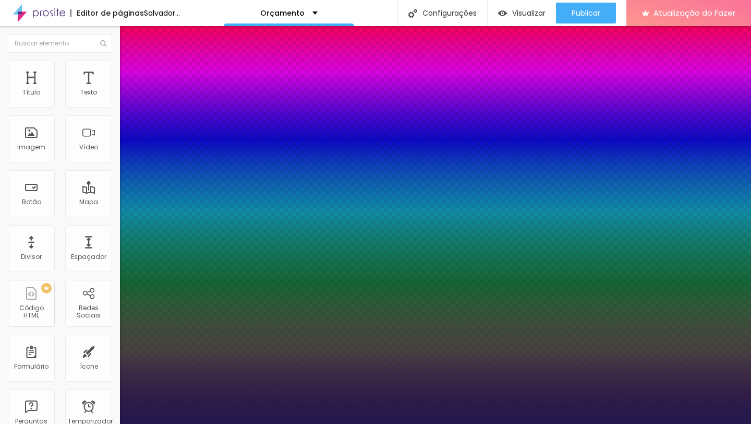
click at [364, 423] on div at bounding box center [375, 424] width 751 height 0
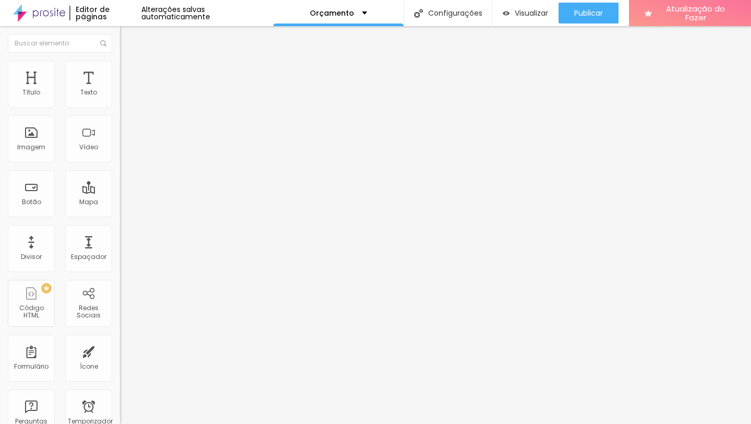
click at [128, 147] on icon "button" at bounding box center [129, 146] width 2 height 2
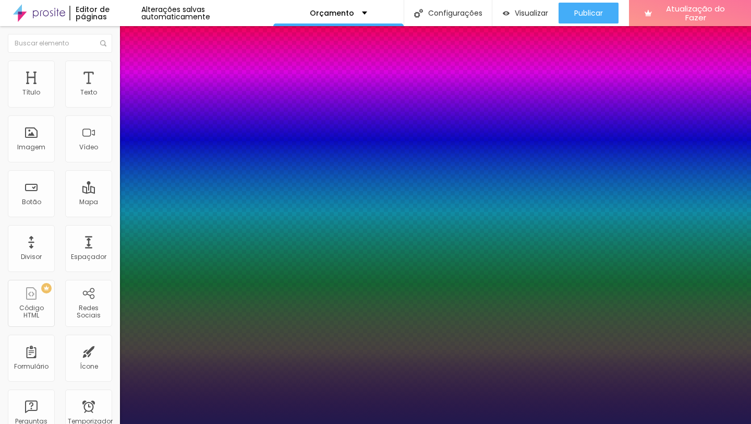
type input "1"
type input "8"
type input "2"
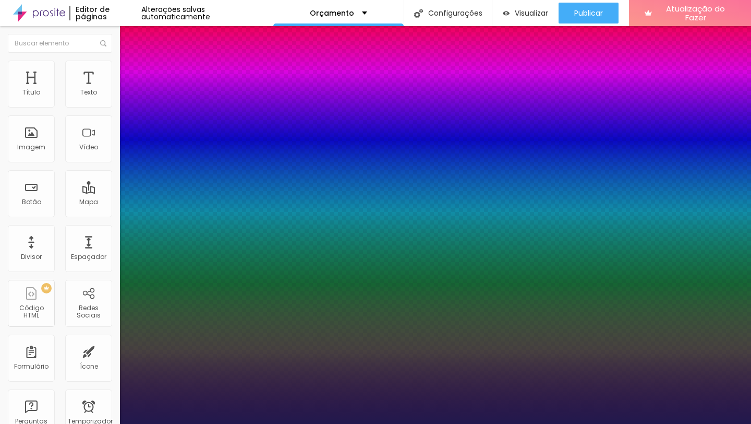
type input "1"
type input "23"
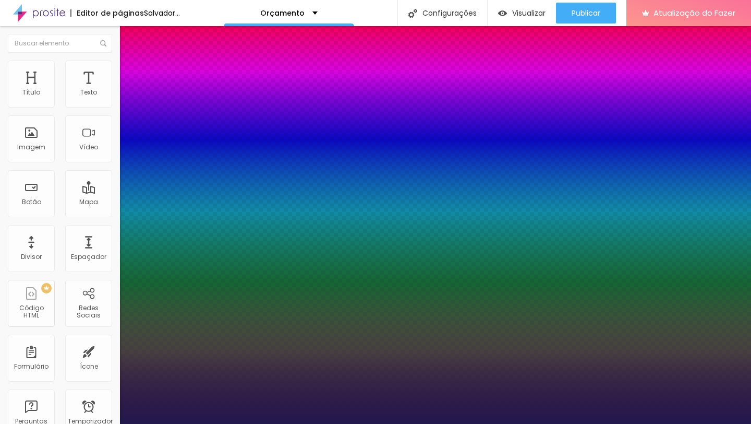
type input "1"
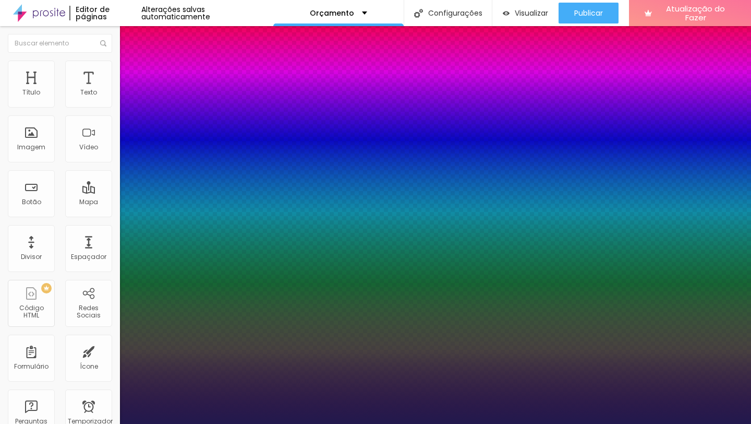
click at [442, 423] on div at bounding box center [375, 424] width 751 height 0
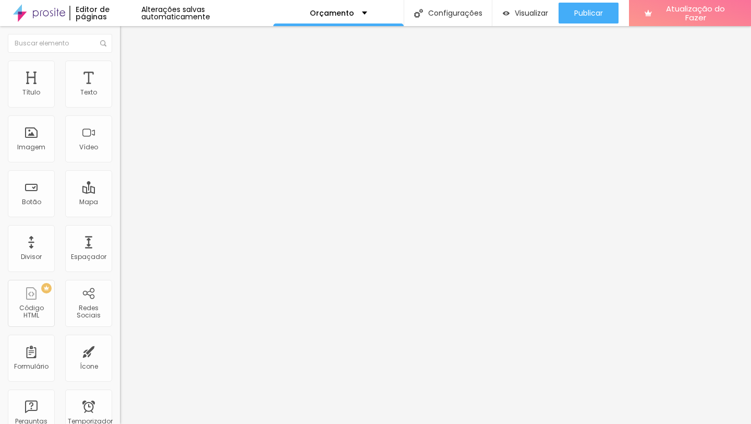
click at [120, 154] on button "button" at bounding box center [127, 148] width 15 height 11
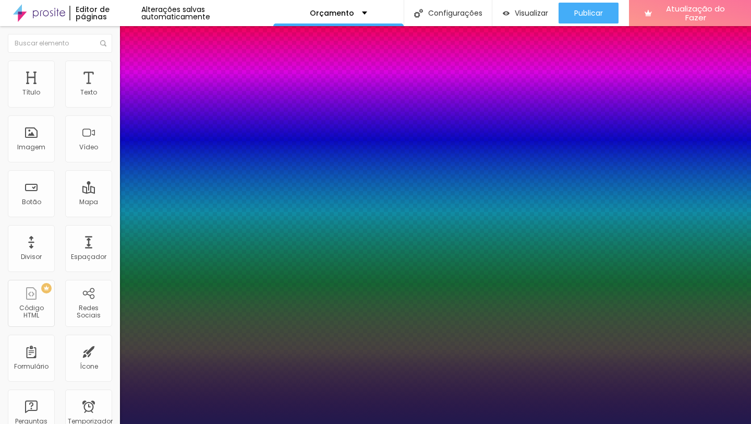
type input "1"
type input "8"
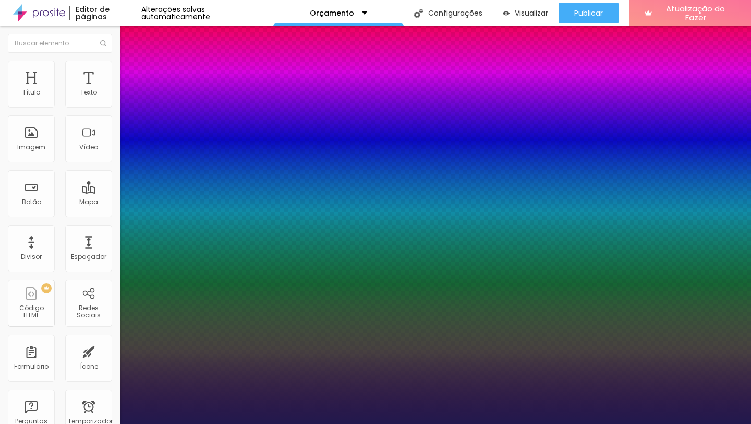
type input "2"
type input "1"
type input "23"
type input "1"
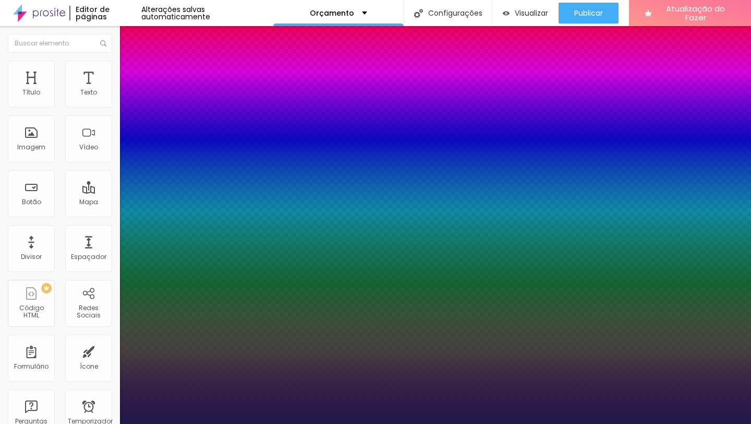
click at [439, 423] on div at bounding box center [375, 424] width 751 height 0
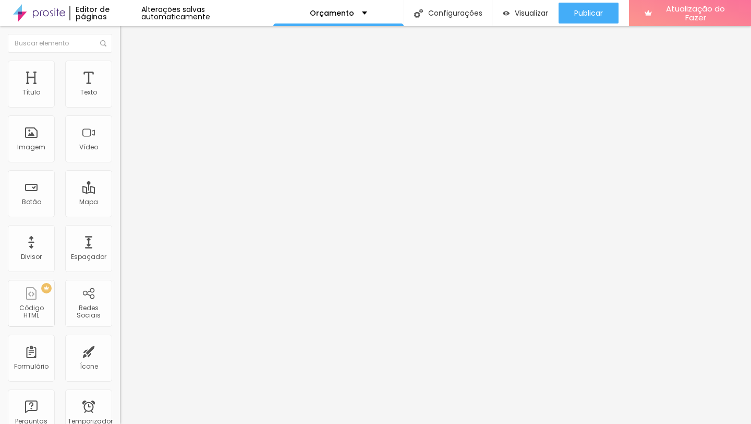
click at [120, 154] on button "button" at bounding box center [127, 148] width 15 height 11
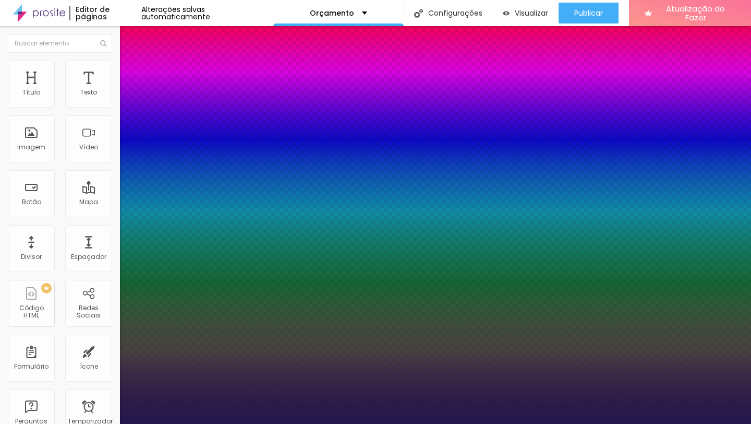
type input "1"
click at [414, 423] on div at bounding box center [375, 424] width 751 height 0
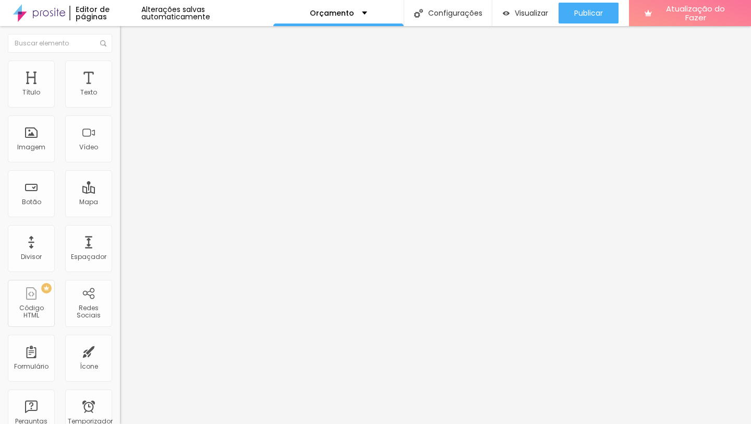
click at [120, 154] on button "button" at bounding box center [127, 148] width 15 height 11
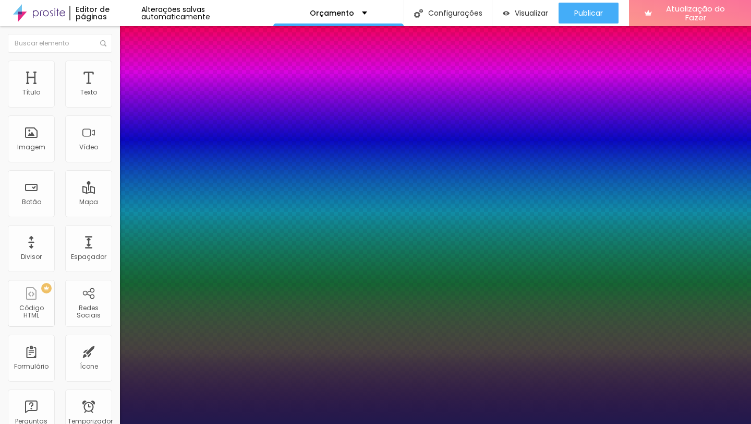
type input "1"
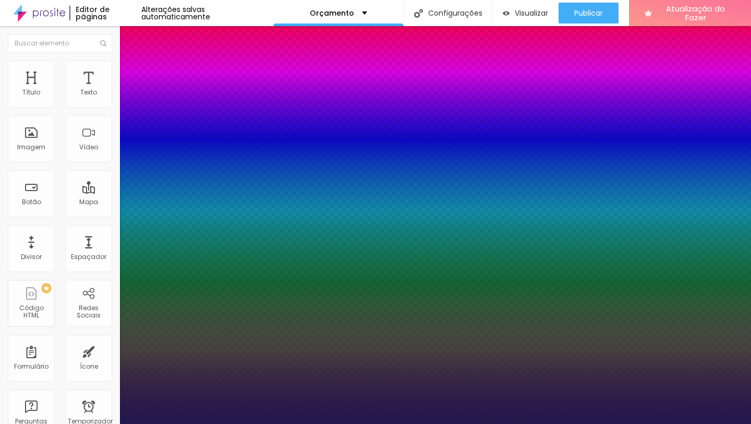
type input "8"
type input "2"
type input "1"
type input "23"
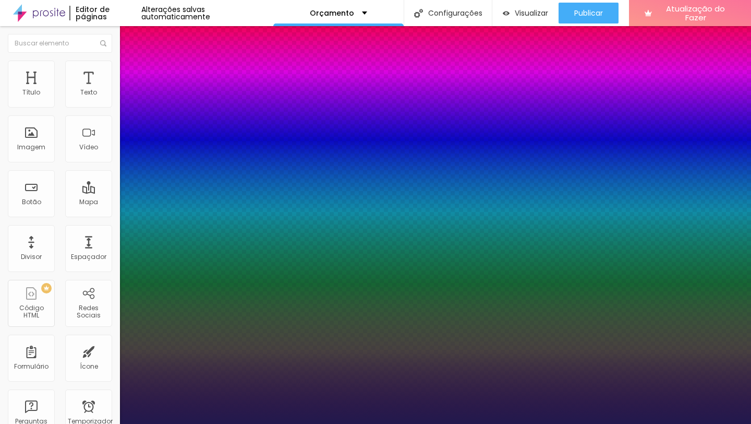
type input "1"
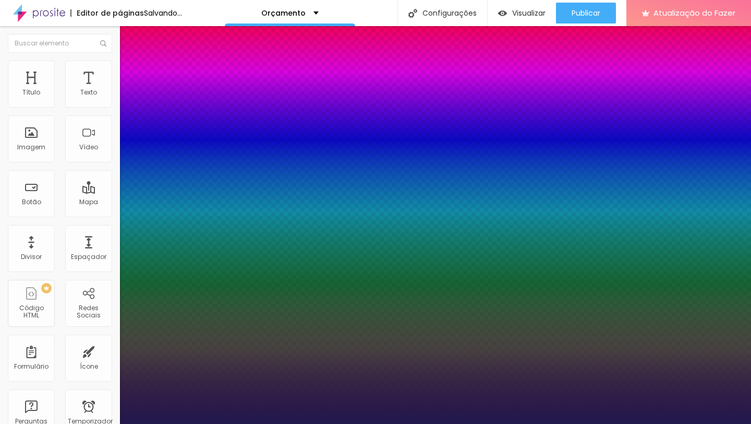
click at [626, 423] on div at bounding box center [375, 424] width 751 height 0
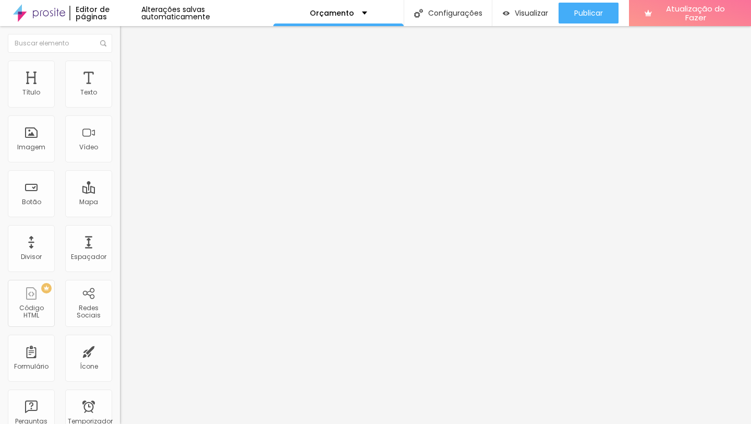
click at [128, 147] on icon "button" at bounding box center [129, 146] width 2 height 2
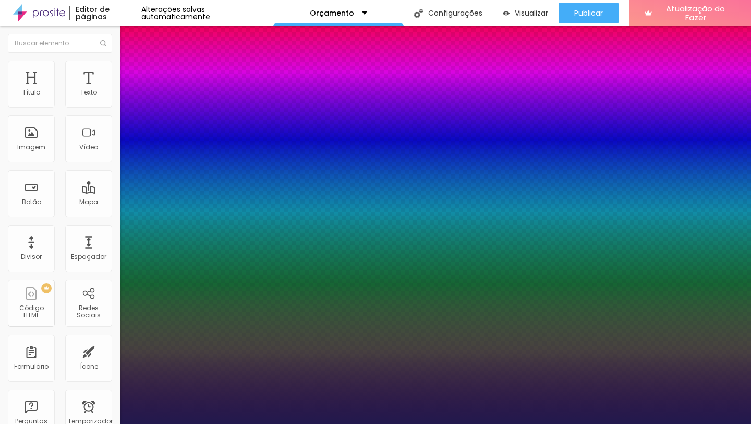
type input "1"
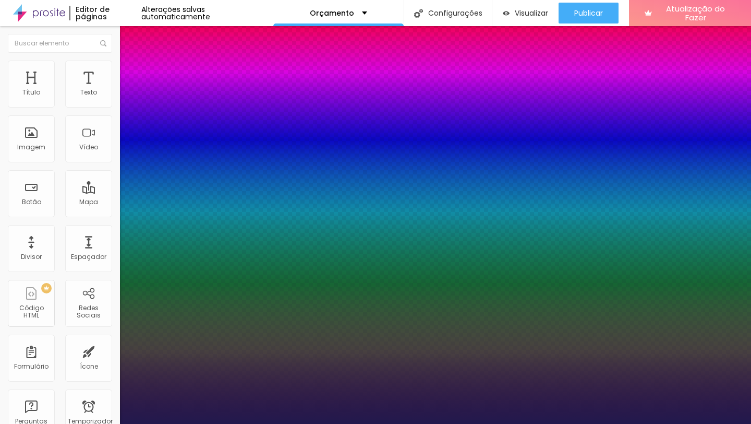
type input "8"
type input "2"
type input "1"
type input "23"
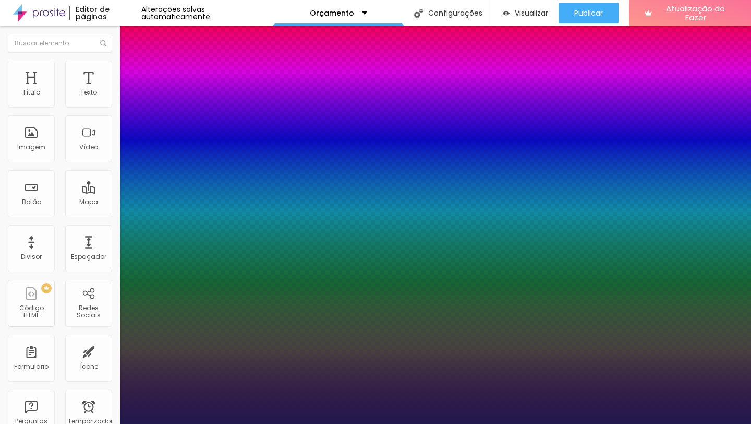
type input "1"
click at [571, 423] on div at bounding box center [375, 424] width 751 height 0
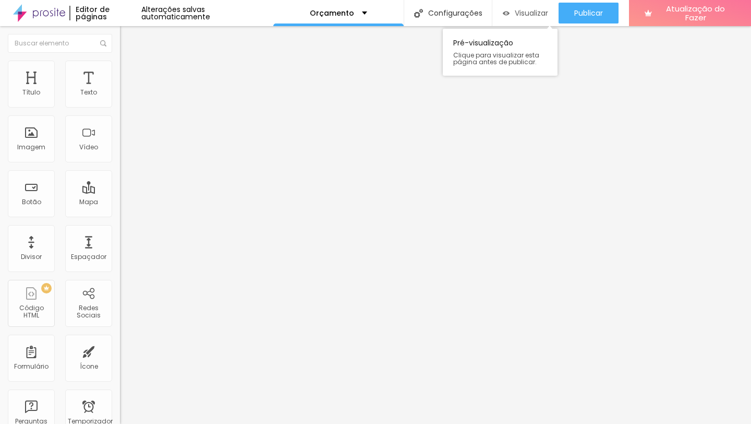
click at [526, 19] on div "Visualizar" at bounding box center [525, 13] width 45 height 21
click at [120, 335] on div "Editar nulo Conteúdo Estilo Avançado Texto + DETALHES Alinhamento [GEOGRAPHIC_D…" at bounding box center [180, 225] width 120 height 398
click at [128, 41] on img "button" at bounding box center [132, 38] width 8 height 8
click at [126, 90] on font "Trocar imagem" at bounding box center [151, 85] width 51 height 9
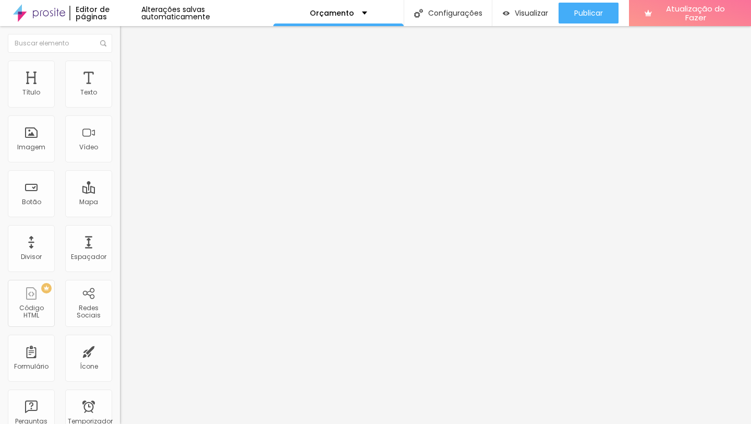
click at [126, 90] on font "Trocar imagem" at bounding box center [151, 85] width 51 height 9
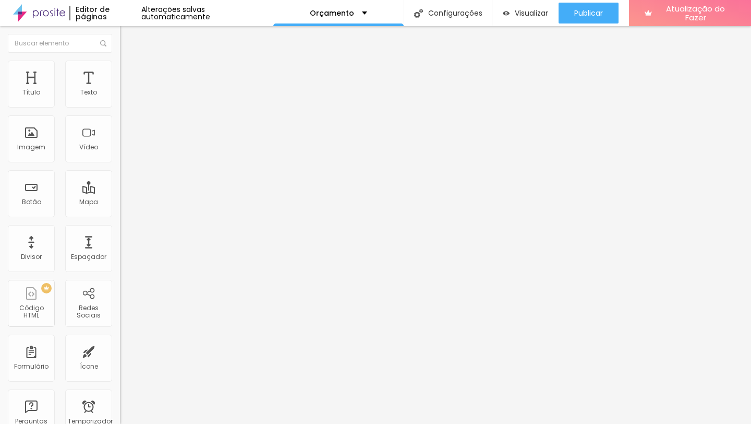
click at [126, 90] on font "Trocar imagem" at bounding box center [151, 85] width 51 height 9
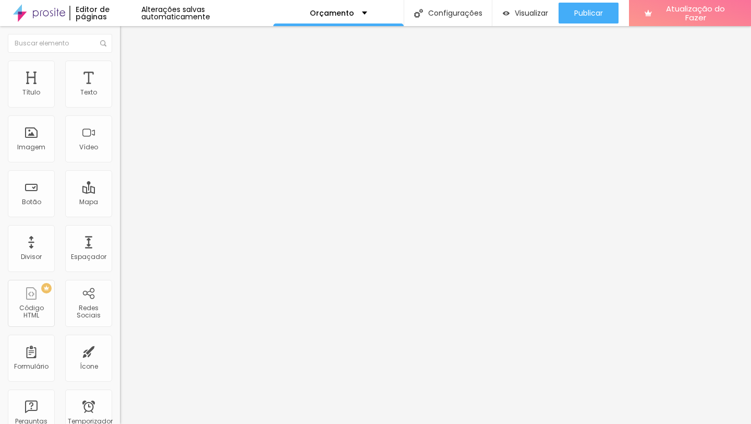
click at [126, 90] on font "Trocar imagem" at bounding box center [151, 85] width 51 height 9
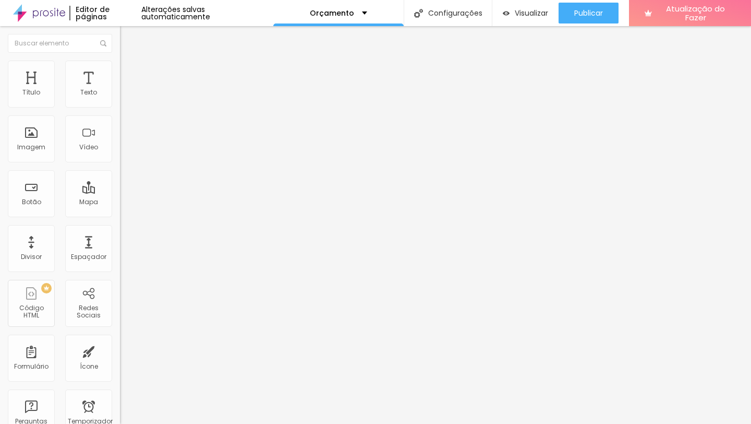
click at [126, 90] on font "Trocar imagem" at bounding box center [151, 85] width 51 height 9
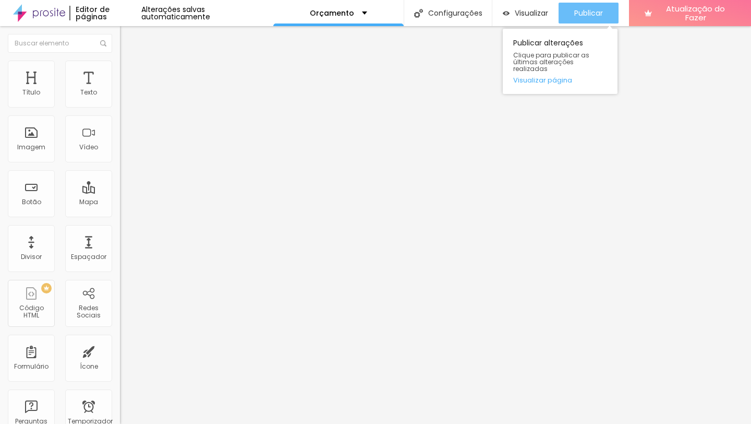
click at [589, 11] on font "Publicar" at bounding box center [588, 13] width 29 height 10
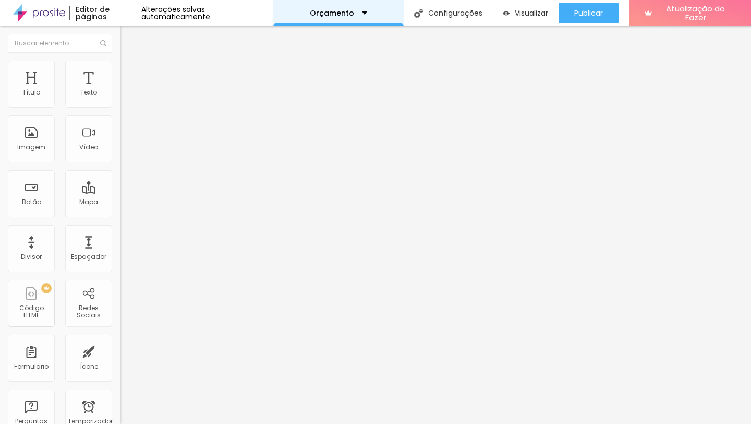
click at [320, 17] on div "Orçamento" at bounding box center [338, 13] width 130 height 26
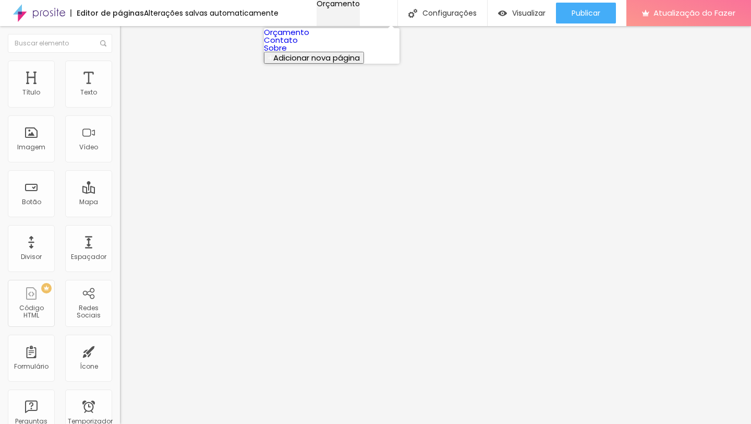
click at [317, 7] on div "Orçamento" at bounding box center [338, 3] width 43 height 7
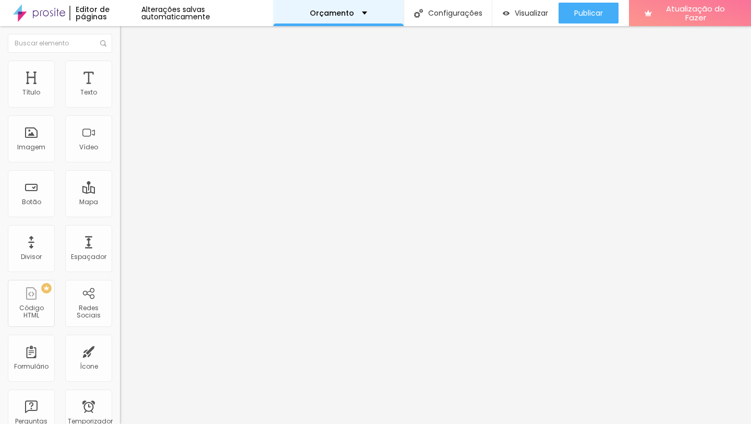
click at [301, 9] on div "Orçamento" at bounding box center [338, 13] width 130 height 26
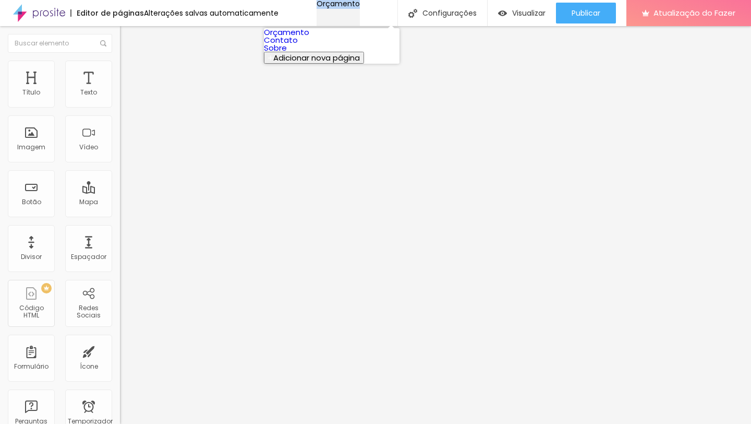
click at [317, 7] on div "Orçamento" at bounding box center [338, 3] width 43 height 7
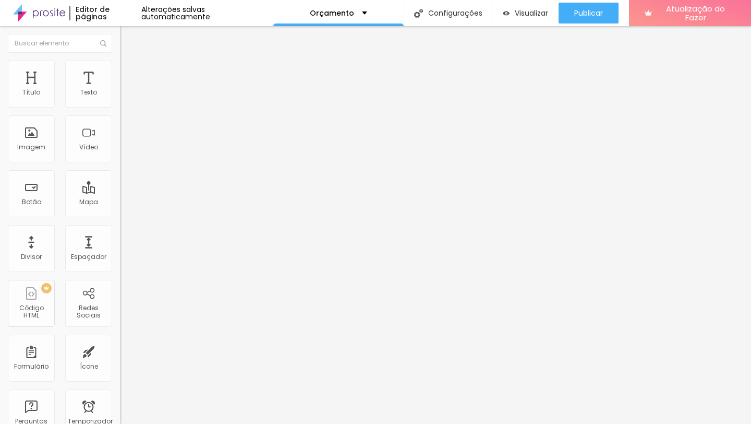
click at [120, 69] on li "Estilo" at bounding box center [180, 66] width 120 height 10
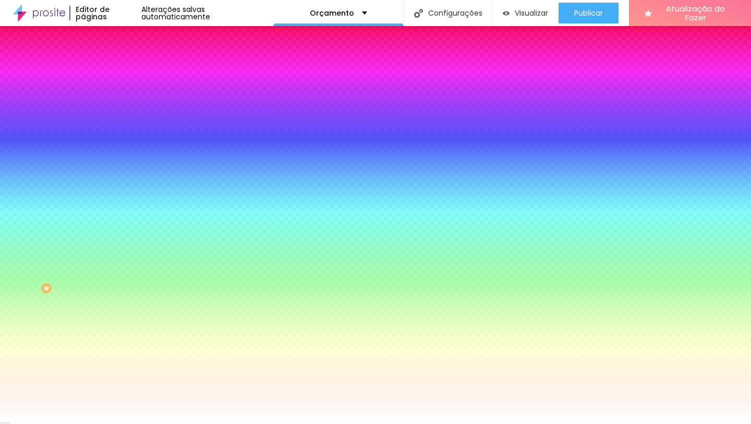
click at [120, 61] on li "Conteúdo" at bounding box center [180, 55] width 120 height 10
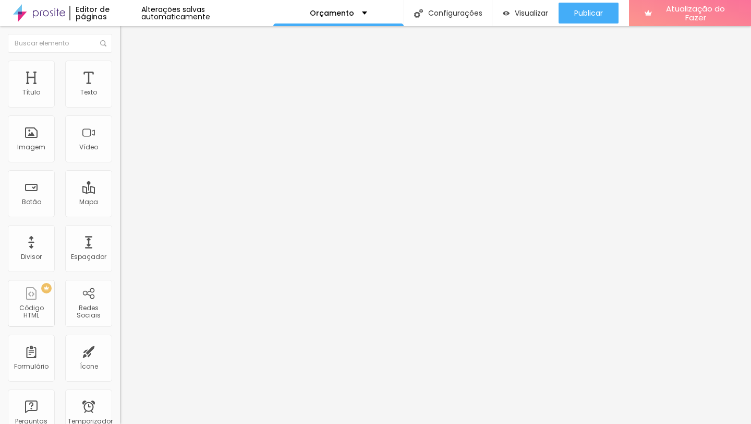
click at [120, 95] on font "Encaixotado" at bounding box center [140, 90] width 41 height 9
click at [120, 111] on font "Completo" at bounding box center [136, 106] width 32 height 9
click at [120, 101] on font "Encaixotado" at bounding box center [140, 96] width 41 height 9
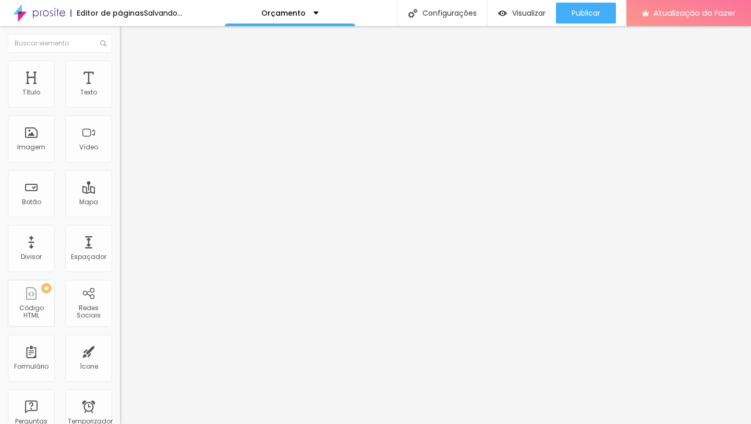
click at [129, 71] on font "Estilo" at bounding box center [137, 67] width 16 height 9
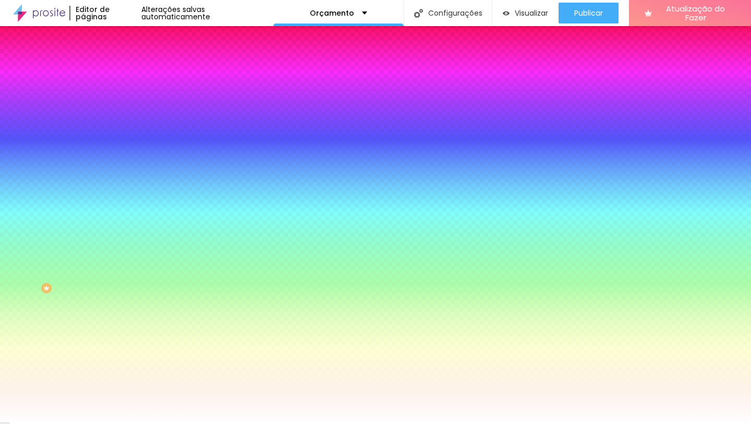
click at [120, 109] on font "Nenhum" at bounding box center [133, 104] width 27 height 9
click at [120, 142] on div at bounding box center [180, 142] width 120 height 0
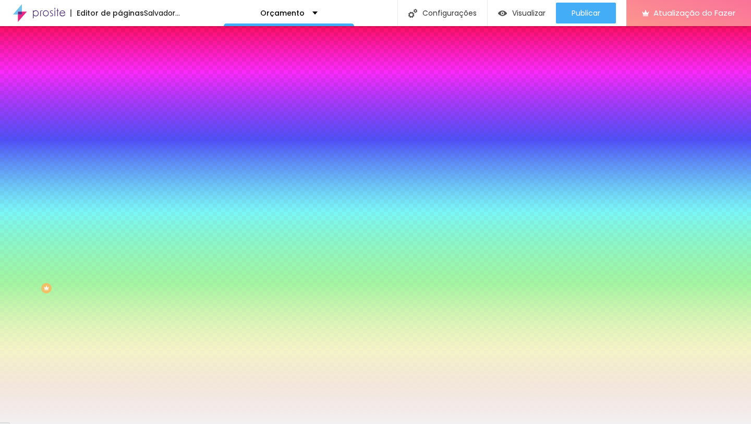
type input "#F2F2F2"
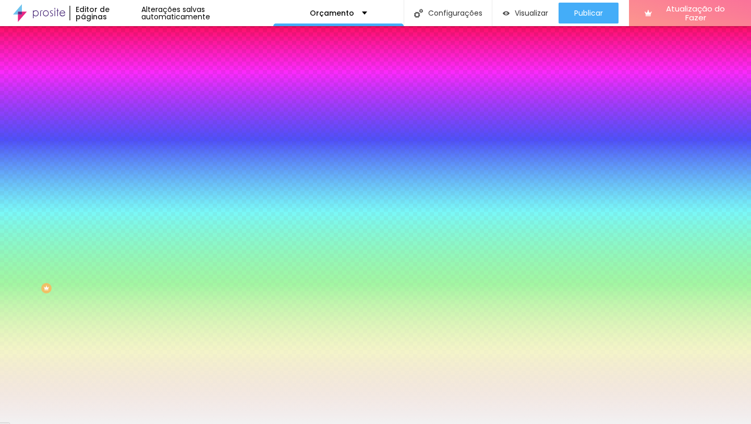
click at [120, 152] on div at bounding box center [180, 152] width 120 height 0
click at [120, 314] on div "Editar nulo Conteúdo Estilo Avançado Imagem de fundo Adicionar imagem Efeito da…" at bounding box center [180, 225] width 120 height 398
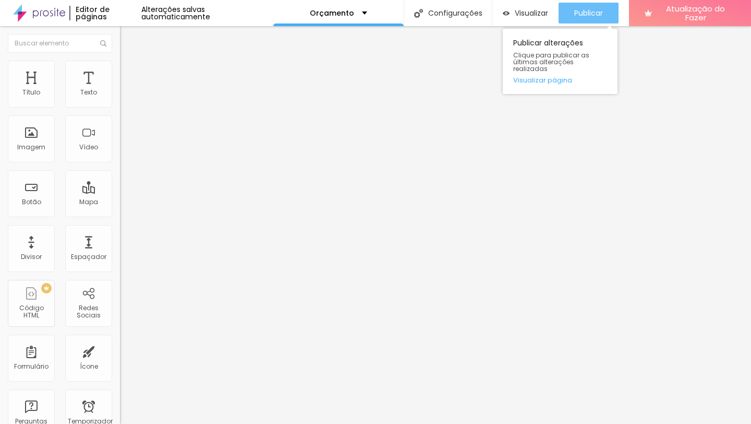
click at [590, 17] on font "Publicar" at bounding box center [588, 13] width 29 height 10
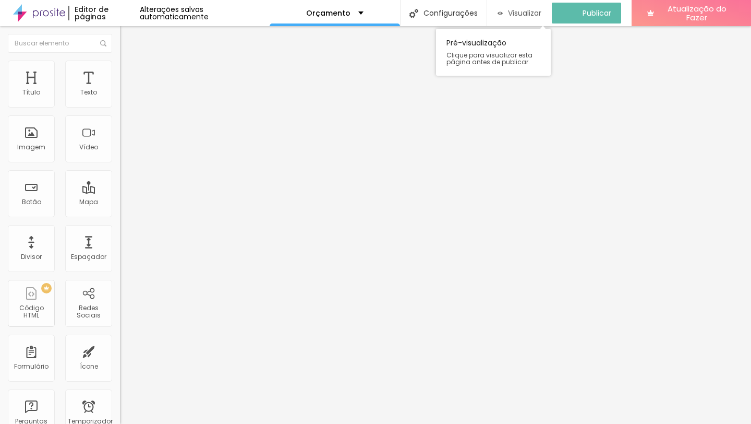
click at [531, 16] on font "Visualizar" at bounding box center [524, 13] width 33 height 10
